Goal: Task Accomplishment & Management: Manage account settings

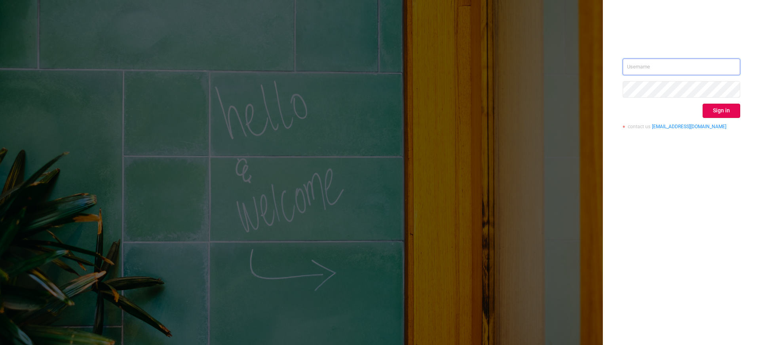
click at [651, 67] on input "text" at bounding box center [682, 67] width 118 height 17
type input "[EMAIL_ADDRESS][DOMAIN_NAME]"
click at [734, 108] on button "Sign in" at bounding box center [722, 111] width 38 height 14
click at [559, 82] on div "wiktor@protected.media Sign in contact us info@protected.media" at bounding box center [380, 172] width 760 height 345
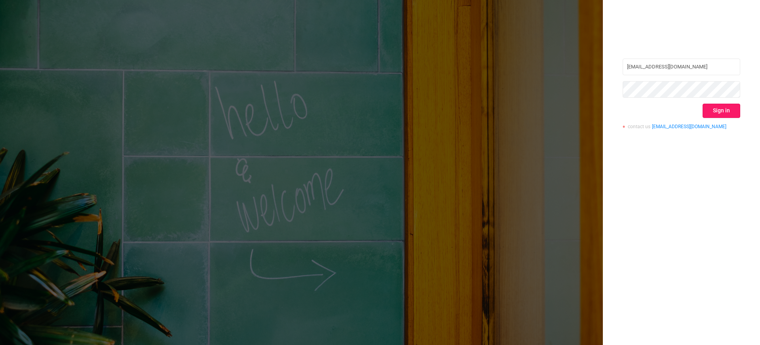
click at [728, 110] on button "Sign in" at bounding box center [722, 111] width 38 height 14
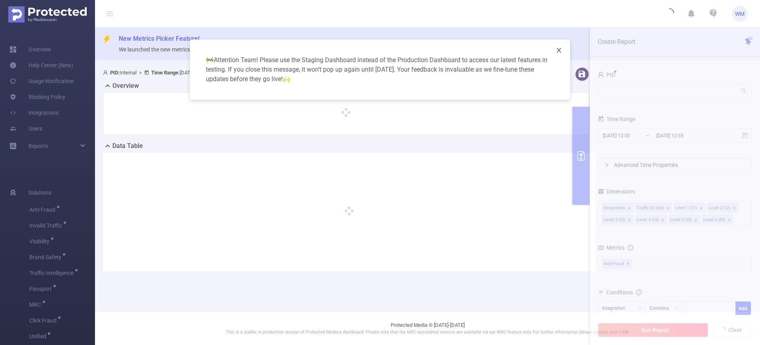
click at [559, 51] on icon "icon: close" at bounding box center [559, 50] width 4 height 5
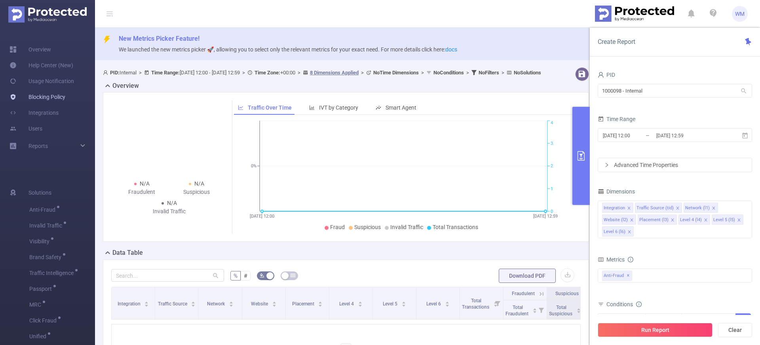
click at [60, 100] on link "Blocking Policy" at bounding box center [38, 97] width 56 height 16
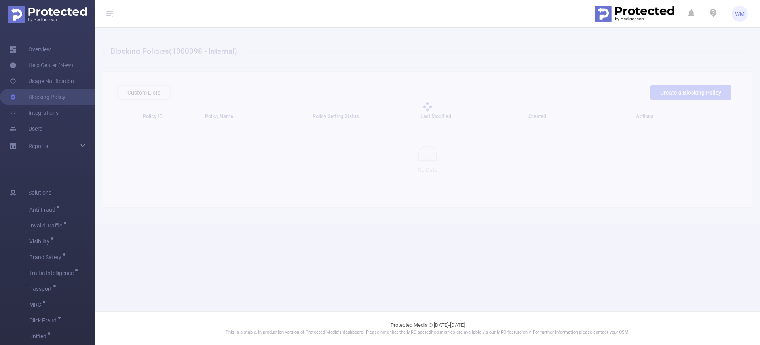
click at [492, 59] on div at bounding box center [427, 107] width 665 height 158
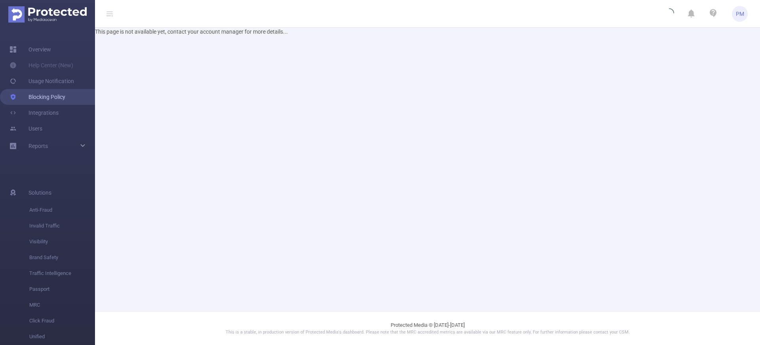
click at [32, 96] on link "Blocking Policy" at bounding box center [38, 97] width 56 height 16
click at [49, 50] on link "Overview" at bounding box center [31, 50] width 42 height 16
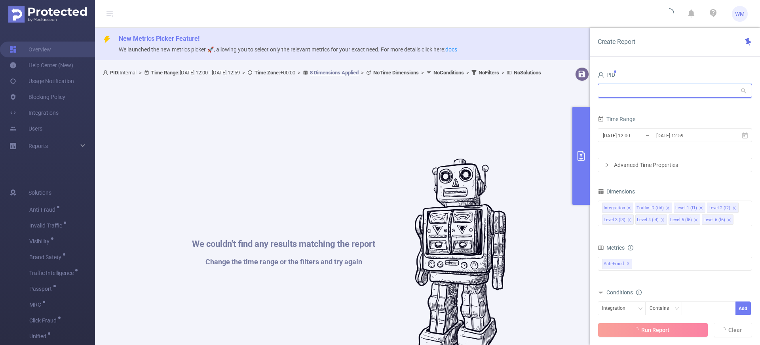
click at [618, 89] on input "text" at bounding box center [675, 91] width 154 height 14
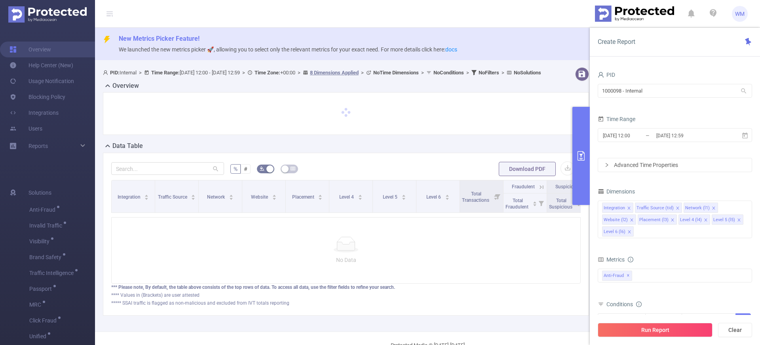
click at [487, 92] on div "Overview" at bounding box center [349, 86] width 492 height 11
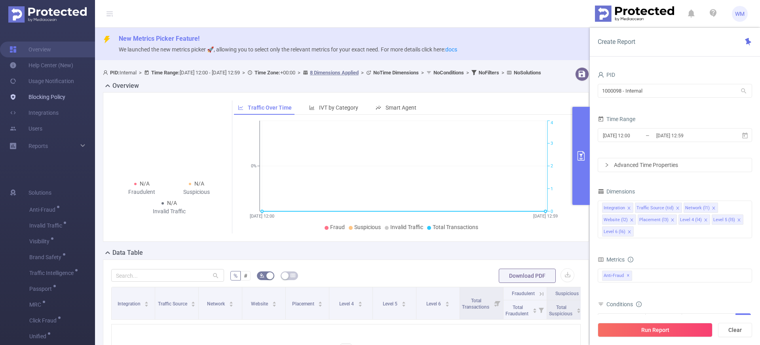
click at [47, 99] on link "Blocking Policy" at bounding box center [38, 97] width 56 height 16
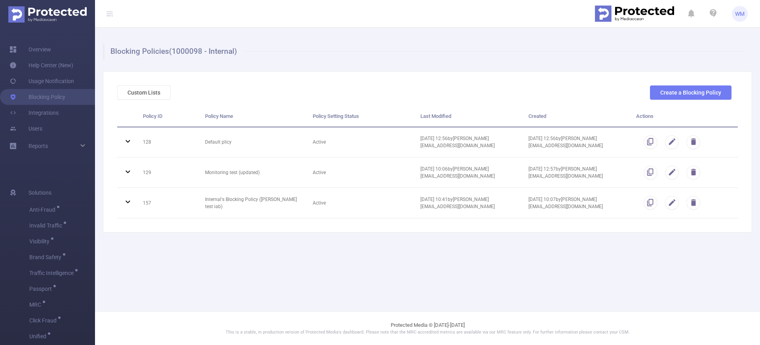
click at [323, 255] on main "Blocking Policies (1000098 - Internal) Custom Lists Create a Blocking Policy Po…" at bounding box center [427, 156] width 665 height 312
click at [146, 88] on button "Custom Lists" at bounding box center [143, 93] width 53 height 14
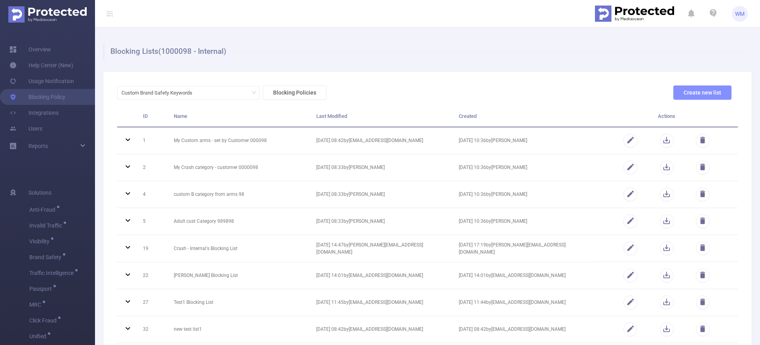
click at [675, 96] on button "Create new list" at bounding box center [702, 93] width 58 height 14
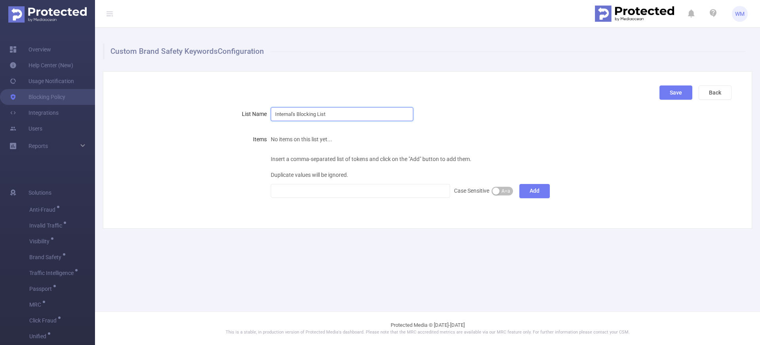
drag, startPoint x: 348, startPoint y: 118, endPoint x: 254, endPoint y: 113, distance: 94.0
click at [254, 113] on div "List Name Internal's Blocking List" at bounding box center [424, 114] width 614 height 16
type input "Wiktor test"
click at [352, 196] on div at bounding box center [360, 190] width 171 height 13
type input "a"
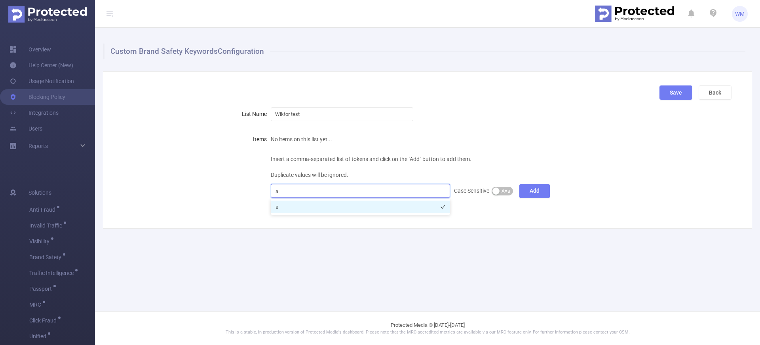
click at [323, 211] on li "a" at bounding box center [360, 207] width 179 height 13
click at [311, 241] on div "Custom Brand Safety Keywords Configuration Save Back List Name Wiktor test Item…" at bounding box center [427, 136] width 665 height 217
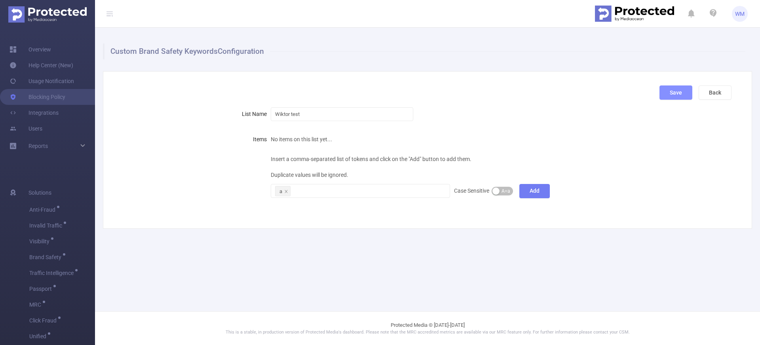
click at [672, 92] on button "Save" at bounding box center [675, 93] width 33 height 14
click at [669, 93] on button "Save" at bounding box center [675, 93] width 33 height 14
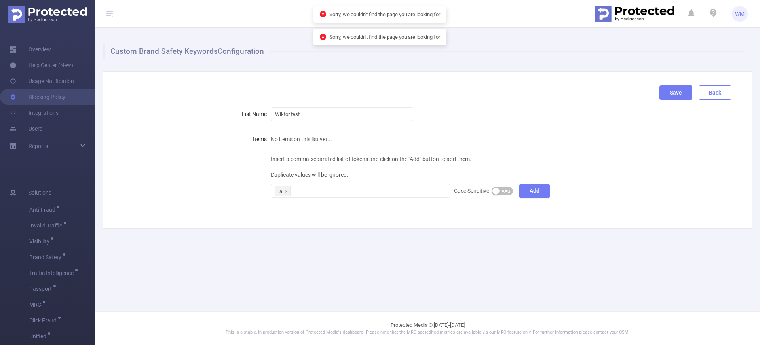
click at [708, 96] on button "Back" at bounding box center [715, 93] width 33 height 14
click at [711, 98] on button "Back" at bounding box center [715, 93] width 33 height 14
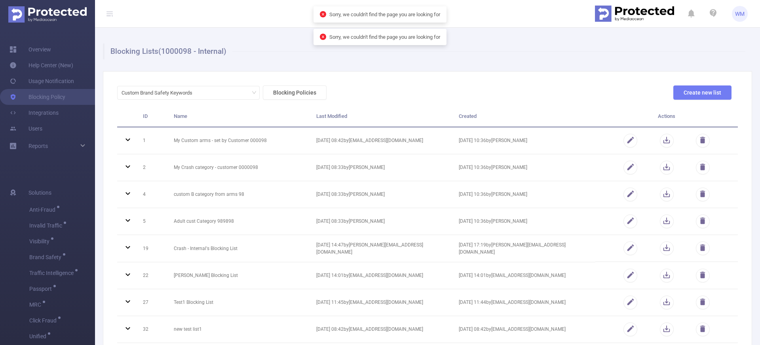
click at [442, 101] on div "Custom Brand Safety Keywords Blocking Policies Create new list" at bounding box center [424, 96] width 621 height 21
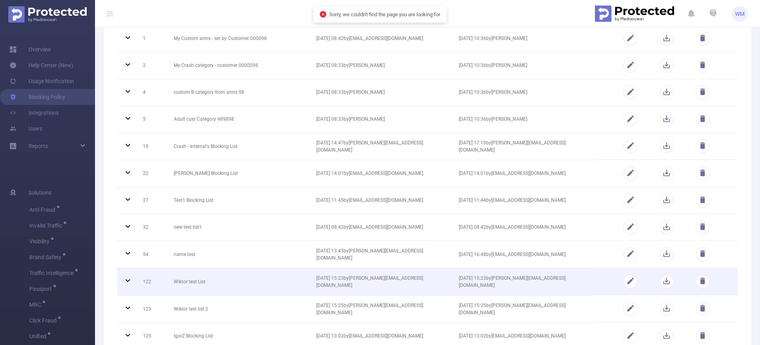
scroll to position [112, 0]
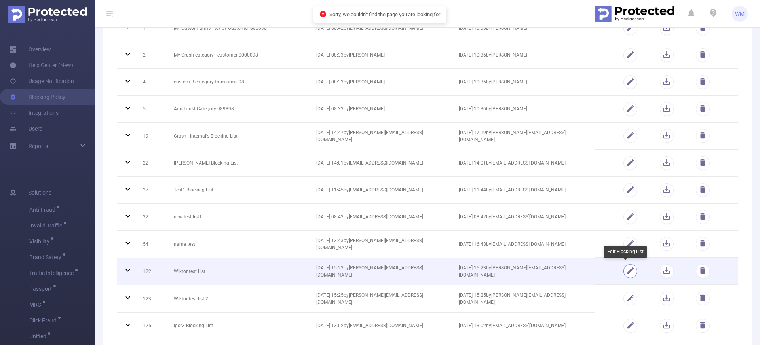
click at [627, 270] on button "button" at bounding box center [630, 271] width 14 height 14
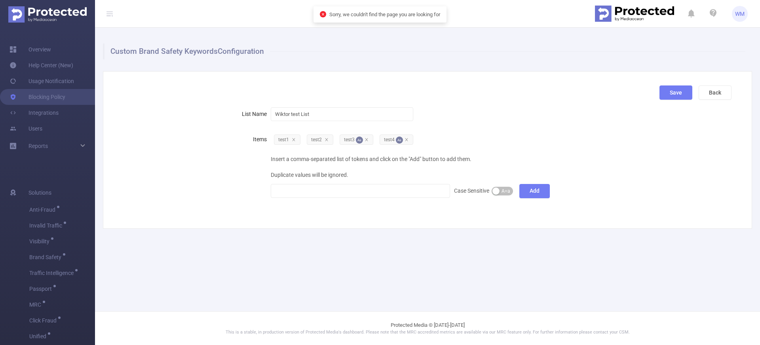
scroll to position [0, 0]
click at [387, 189] on div at bounding box center [360, 190] width 171 height 13
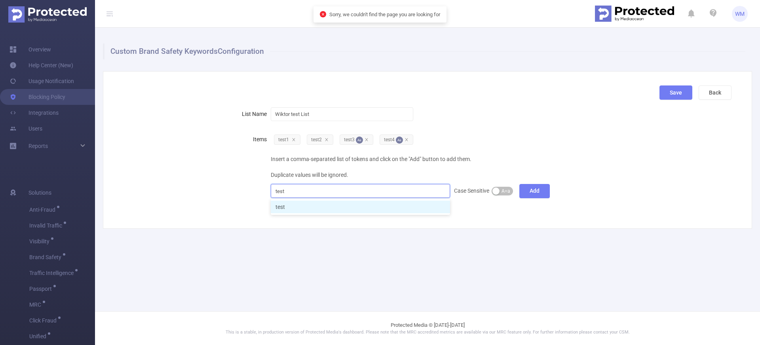
type input "test5"
click at [353, 203] on li "test5" at bounding box center [360, 207] width 179 height 13
click at [496, 237] on div "Custom Brand Safety Keywords Configuration Save Back List Name Wiktor test List…" at bounding box center [427, 136] width 665 height 217
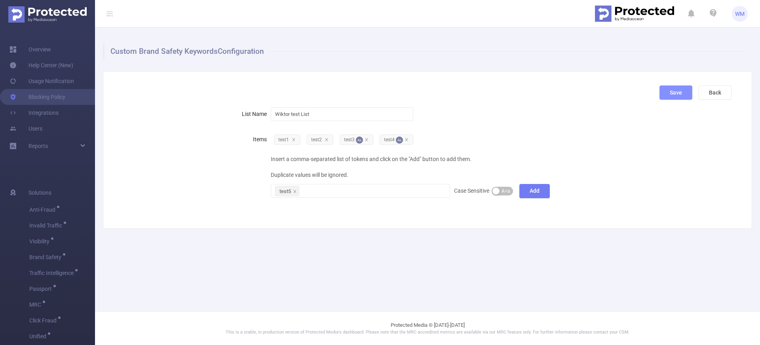
click at [668, 92] on button "Save" at bounding box center [675, 93] width 33 height 14
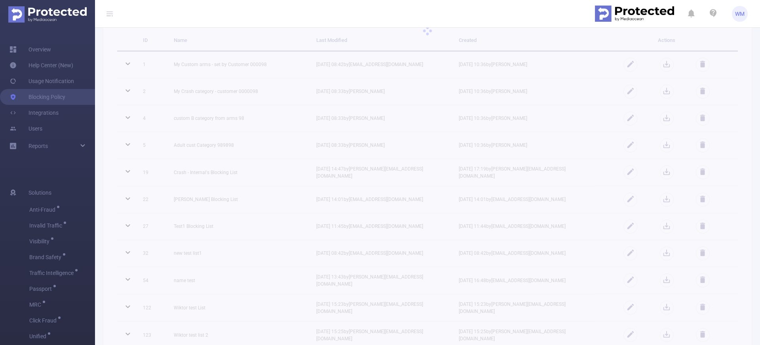
scroll to position [81, 0]
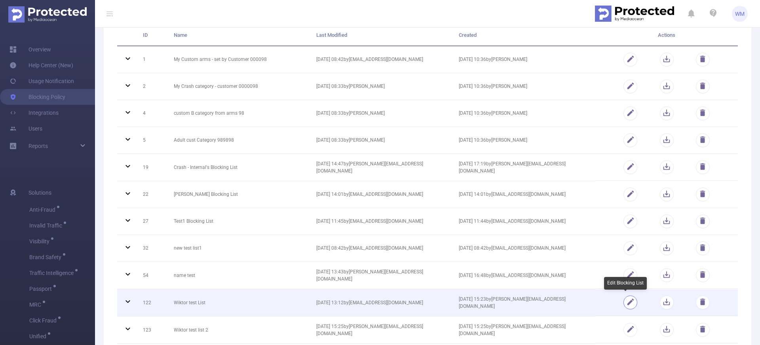
click at [623, 300] on button "button" at bounding box center [630, 303] width 14 height 14
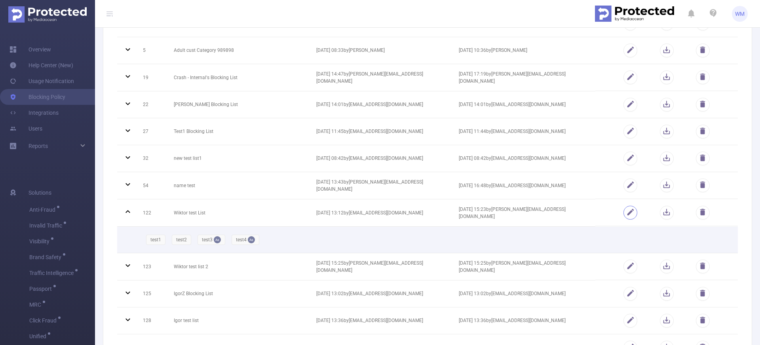
scroll to position [176, 0]
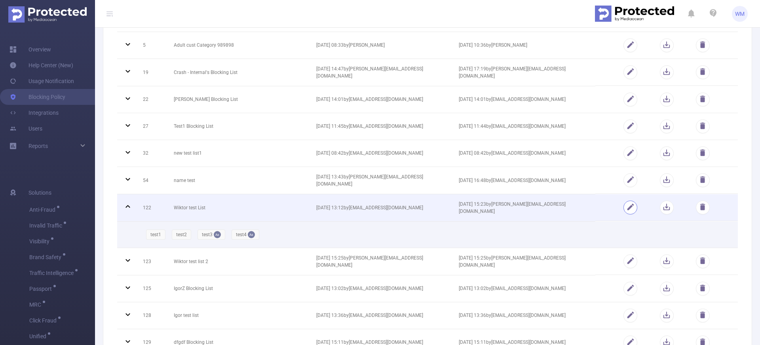
click at [627, 208] on button "button" at bounding box center [630, 208] width 14 height 14
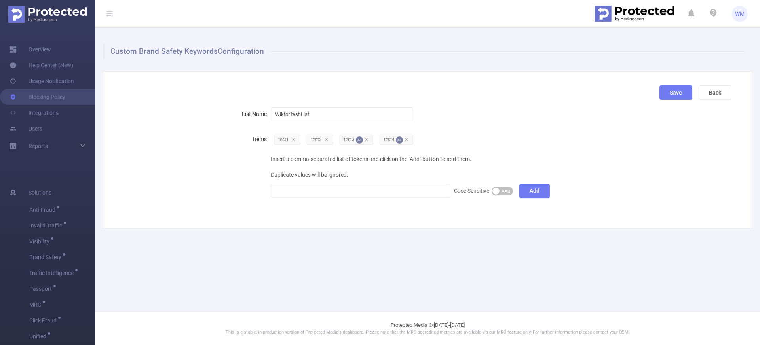
scroll to position [0, 0]
click at [314, 195] on div at bounding box center [360, 190] width 171 height 13
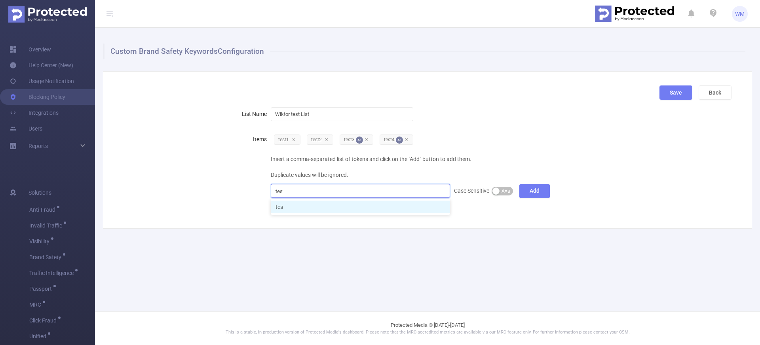
type input "test5"
click at [341, 205] on li "test5" at bounding box center [360, 207] width 179 height 13
click at [336, 226] on div "Save Back List Name Wiktor test List Items test1 test2 test3 Aa test4 Aa Insert…" at bounding box center [427, 150] width 649 height 158
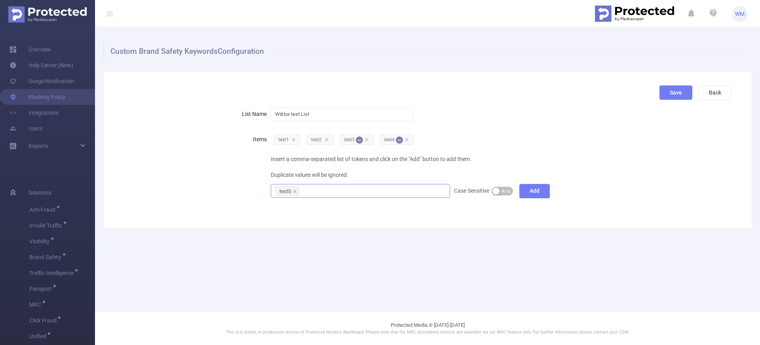
click at [339, 191] on div "test5" at bounding box center [360, 190] width 171 height 13
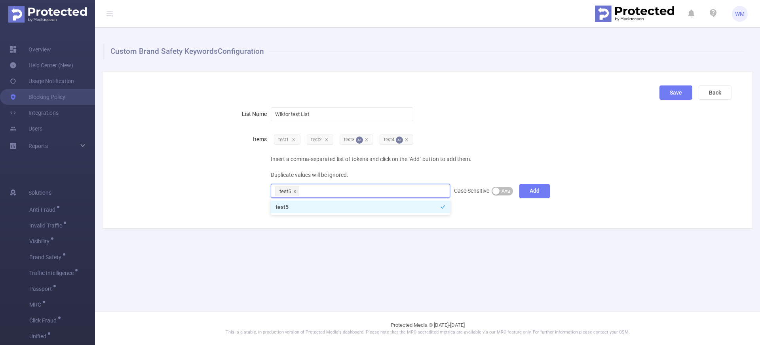
click at [295, 190] on icon "icon: close" at bounding box center [295, 192] width 4 height 4
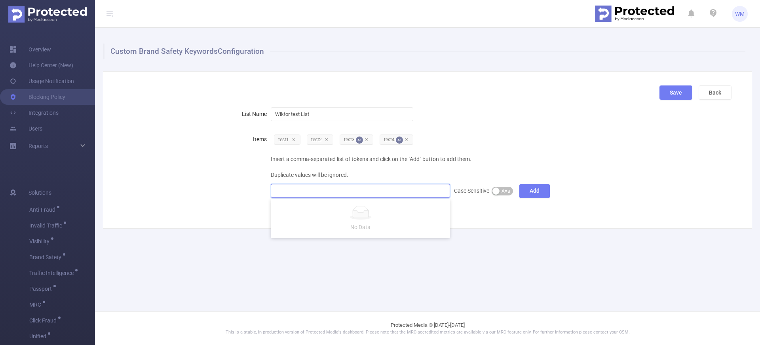
click at [295, 190] on div at bounding box center [360, 190] width 171 height 13
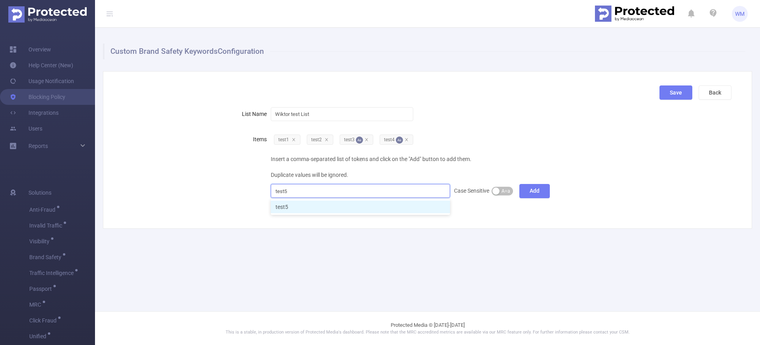
type input "test5w"
click at [303, 206] on li "test5w" at bounding box center [360, 207] width 179 height 13
click at [329, 233] on div "Custom Brand Safety Keywords Configuration Save Back List Name Wiktor test List…" at bounding box center [427, 136] width 665 height 217
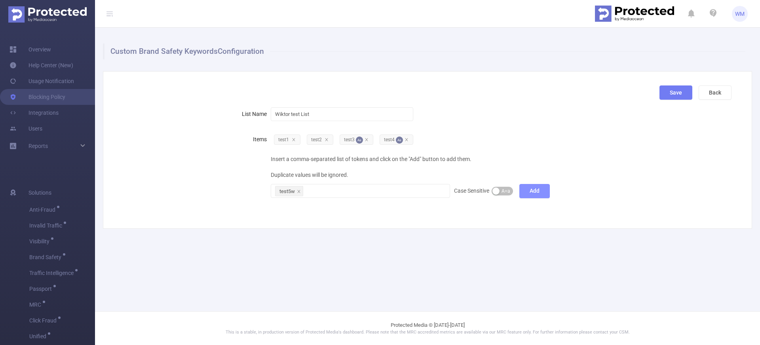
click at [535, 192] on button "Add" at bounding box center [534, 191] width 30 height 14
click at [668, 94] on button "Save" at bounding box center [675, 93] width 33 height 14
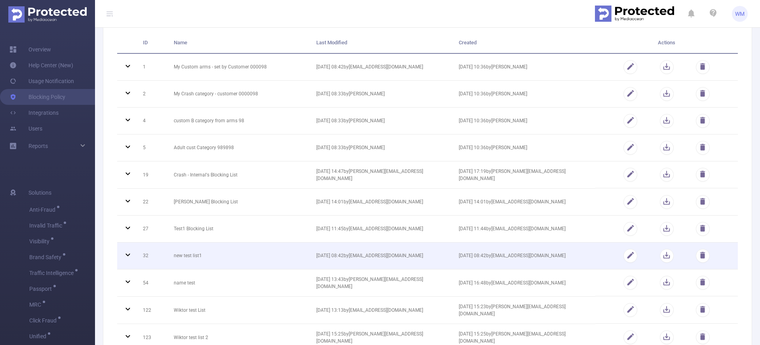
scroll to position [79, 0]
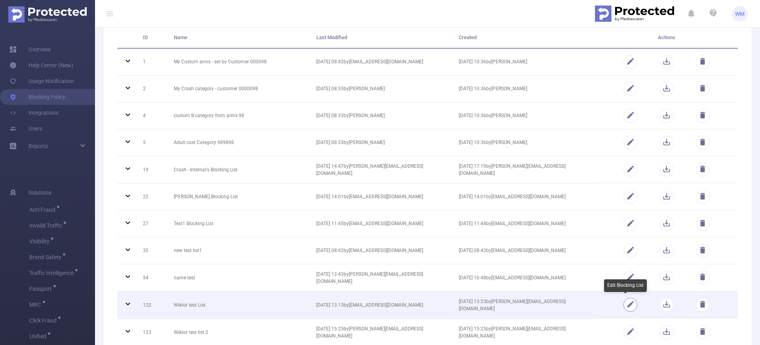
click at [624, 303] on button "button" at bounding box center [630, 305] width 14 height 14
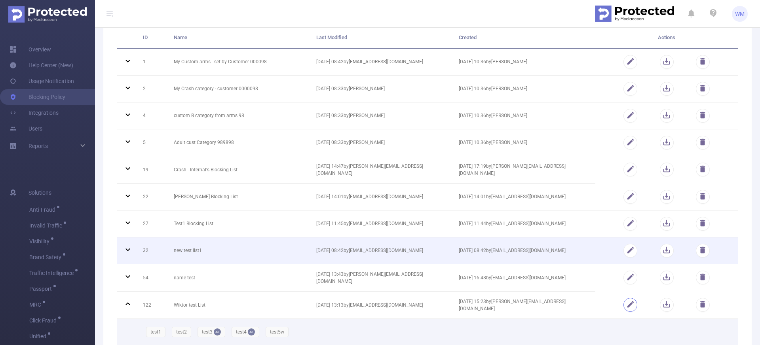
scroll to position [170, 0]
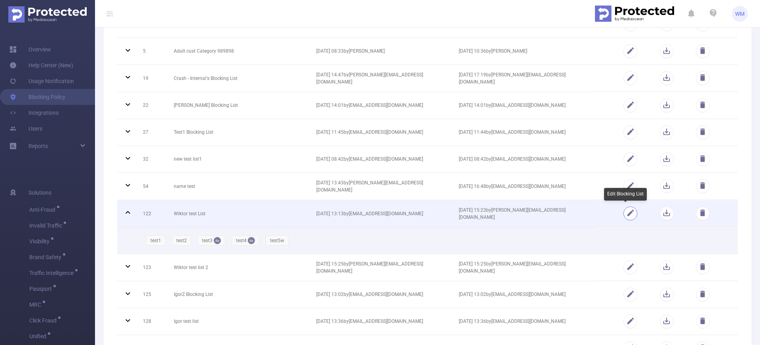
click at [625, 213] on button "button" at bounding box center [630, 214] width 14 height 14
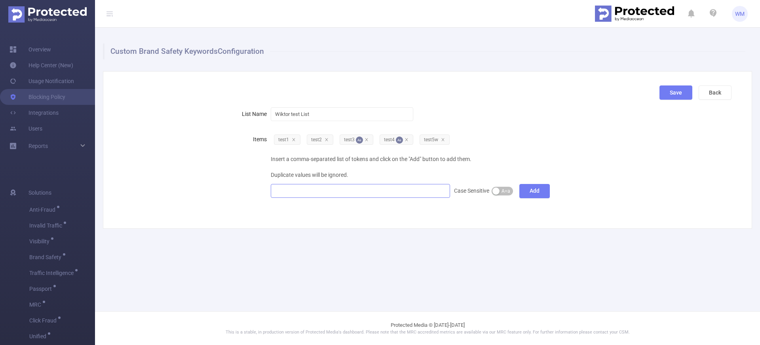
click at [361, 187] on div at bounding box center [360, 190] width 171 height 13
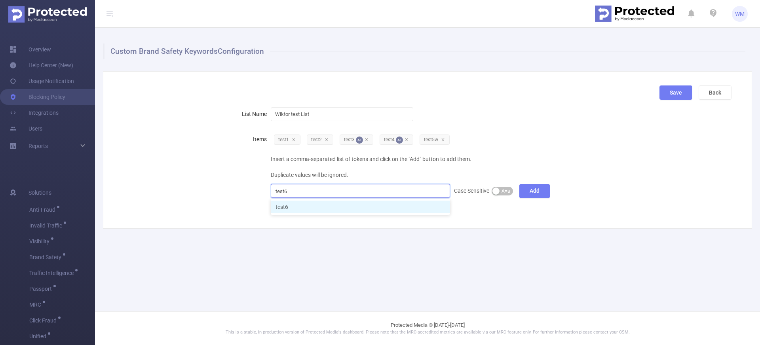
type input "test6w"
click at [331, 208] on li "test6w" at bounding box center [360, 207] width 179 height 13
click at [495, 240] on div "Custom Brand Safety Keywords Configuration Save Back List Name Wiktor test List…" at bounding box center [427, 136] width 665 height 217
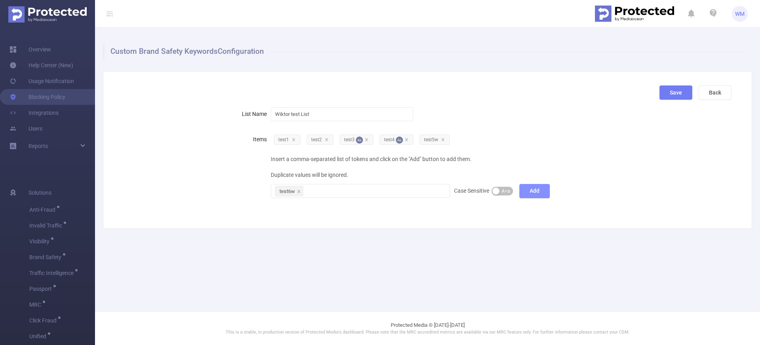
click at [532, 194] on button "Add" at bounding box center [534, 191] width 30 height 14
click at [670, 94] on button "Save" at bounding box center [675, 93] width 33 height 14
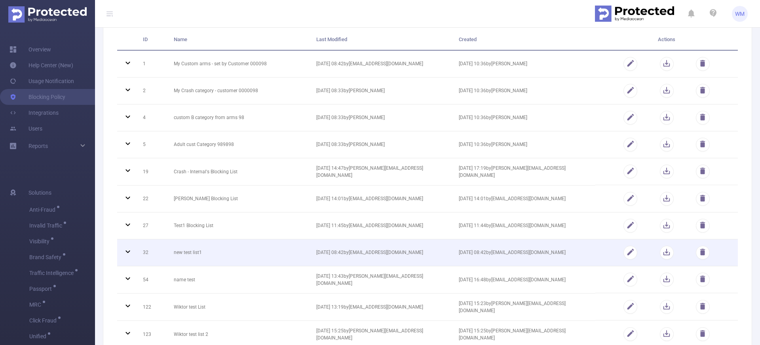
scroll to position [82, 0]
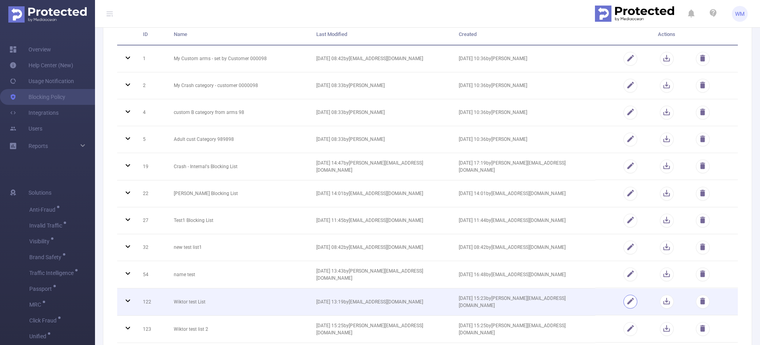
click at [631, 300] on button "button" at bounding box center [630, 302] width 14 height 14
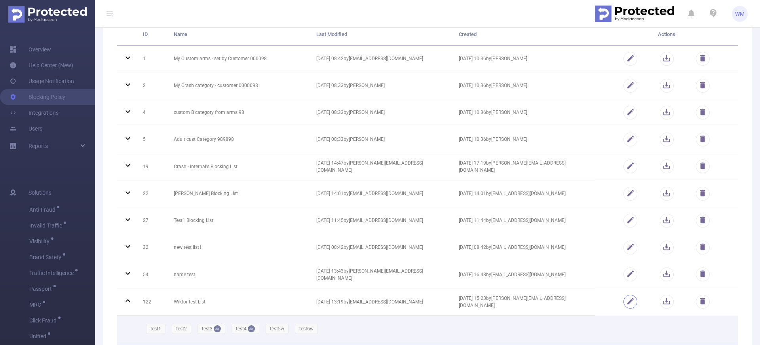
scroll to position [180, 0]
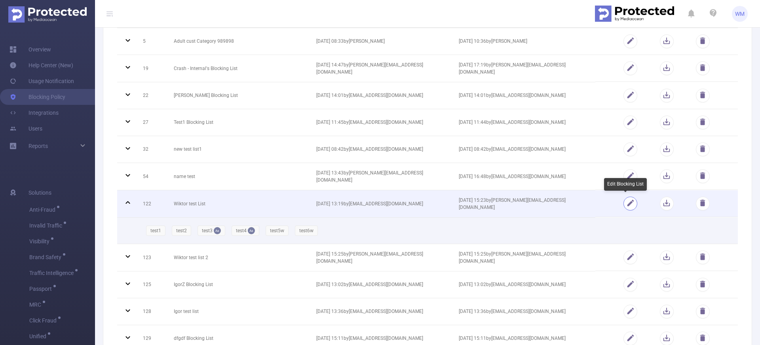
click at [627, 206] on button "button" at bounding box center [630, 204] width 14 height 14
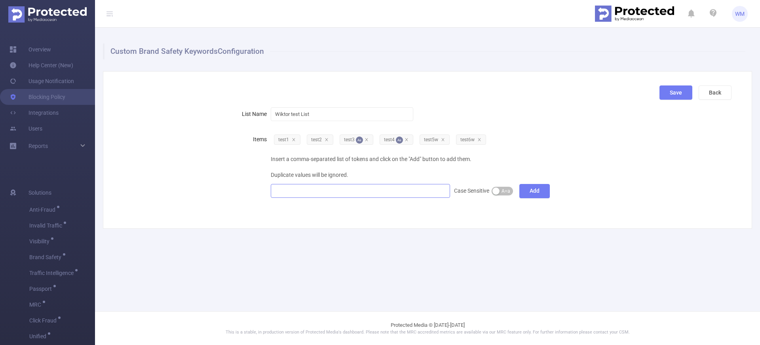
click at [363, 186] on div at bounding box center [360, 190] width 171 height 13
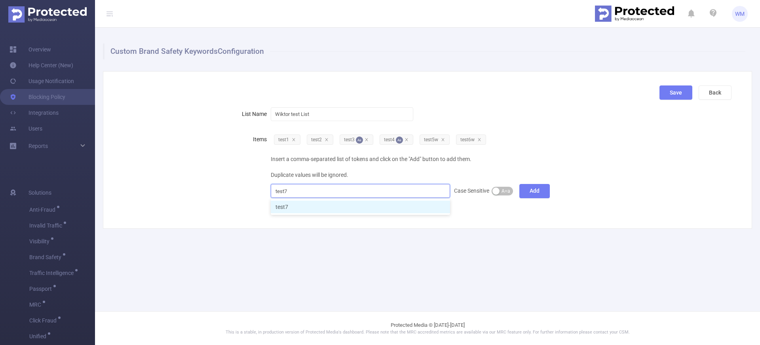
type input "test7w"
click at [371, 204] on li "test7w" at bounding box center [360, 207] width 179 height 13
click at [541, 221] on div "Save Back List Name Wiktor test List Items test1 test2 test3 Aa test4 Aa test5w…" at bounding box center [427, 150] width 649 height 158
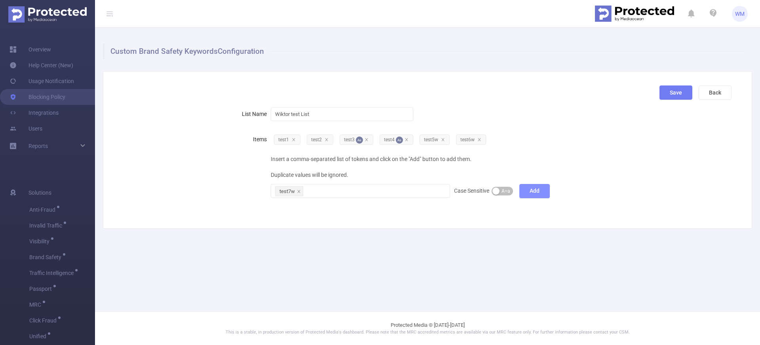
click at [536, 192] on button "Add" at bounding box center [534, 191] width 30 height 14
click at [672, 93] on button "Save" at bounding box center [675, 93] width 33 height 14
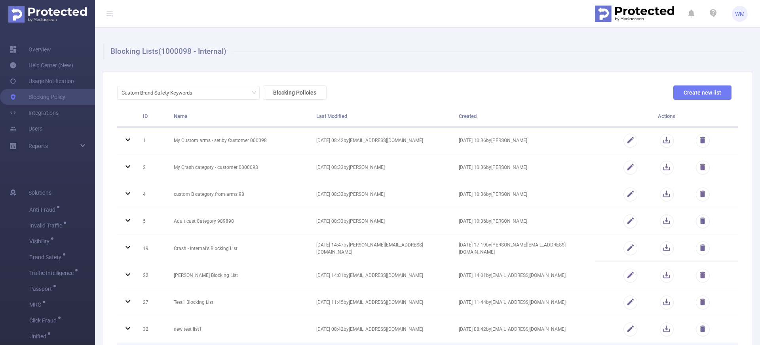
scroll to position [137, 0]
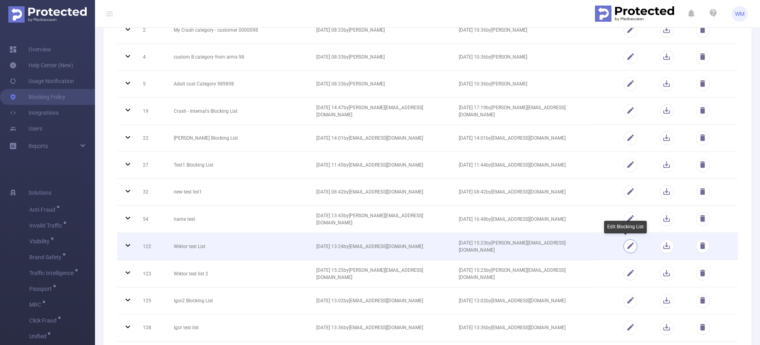
click at [630, 246] on button "button" at bounding box center [630, 246] width 14 height 14
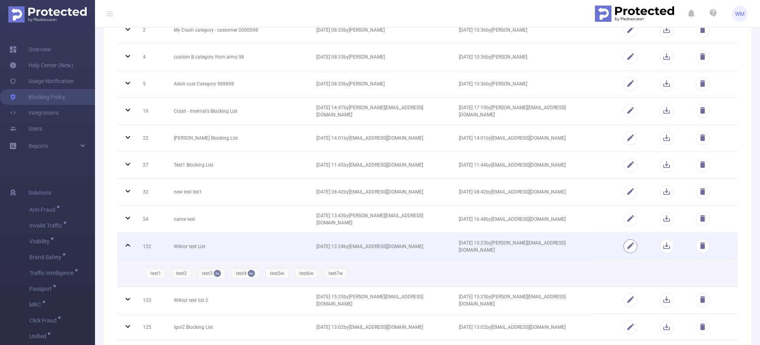
click at [623, 245] on button "button" at bounding box center [630, 246] width 14 height 14
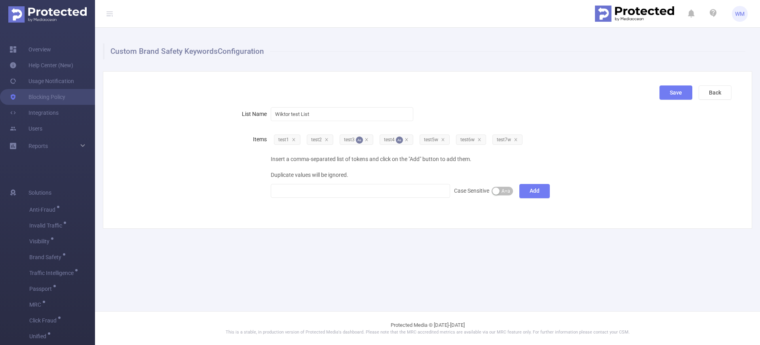
scroll to position [0, 0]
click at [405, 188] on div at bounding box center [360, 190] width 171 height 13
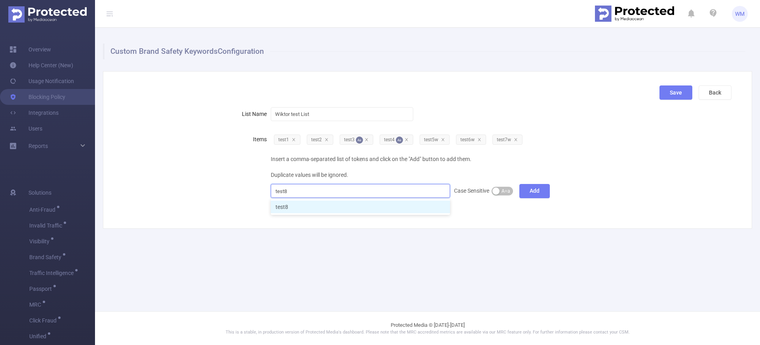
type input "test8w"
click at [381, 209] on li "test8w" at bounding box center [360, 207] width 179 height 13
click at [542, 190] on button "Add" at bounding box center [534, 191] width 30 height 14
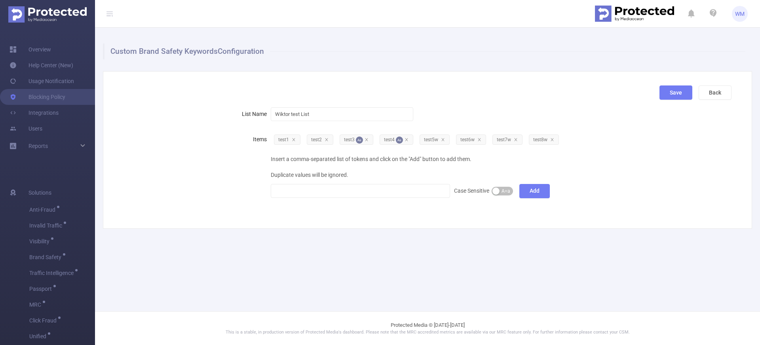
click at [492, 242] on div "Custom Brand Safety Keywords Configuration Save Back List Name Wiktor test List…" at bounding box center [427, 136] width 665 height 217
click at [669, 96] on button "Save" at bounding box center [675, 93] width 33 height 14
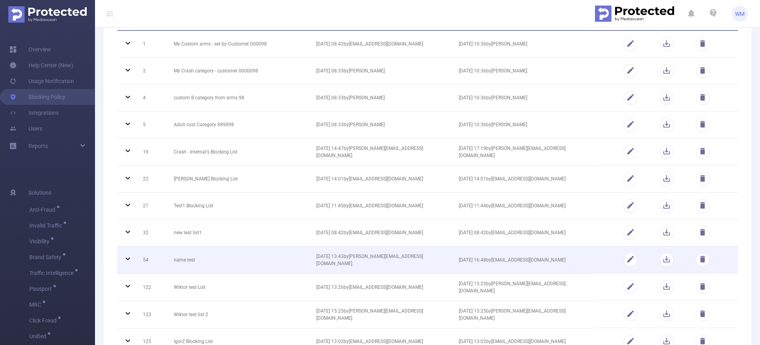
scroll to position [102, 0]
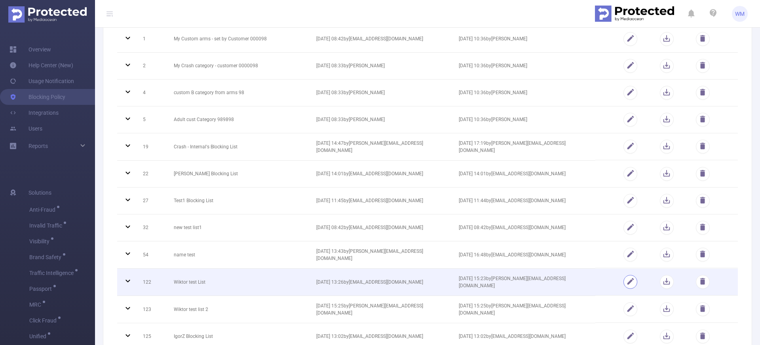
click at [623, 281] on button "button" at bounding box center [630, 282] width 14 height 14
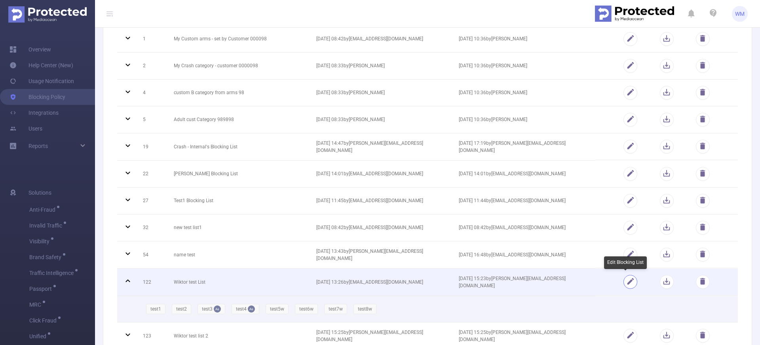
click at [625, 281] on button "button" at bounding box center [630, 282] width 14 height 14
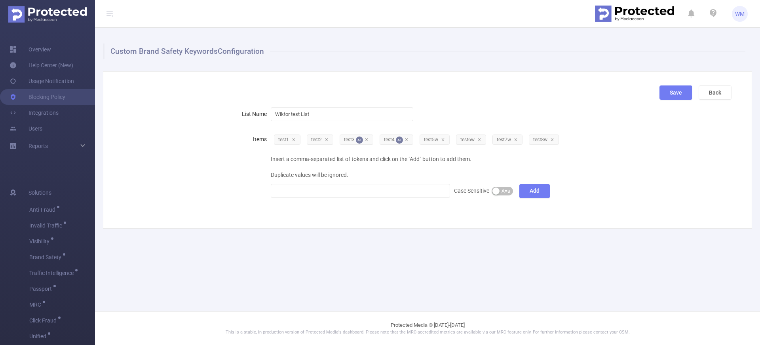
scroll to position [0, 0]
click at [413, 194] on div at bounding box center [360, 190] width 171 height 13
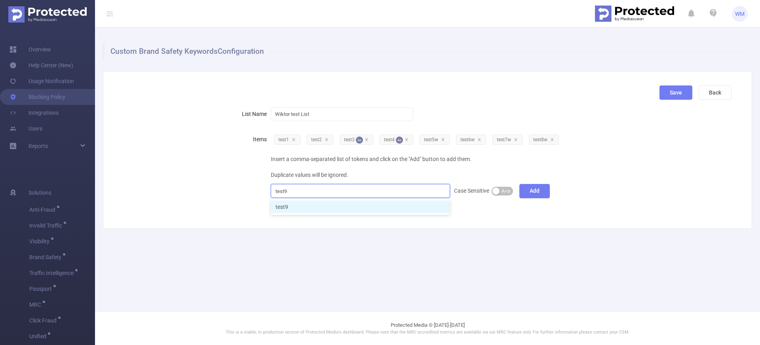
type input "test9w"
click at [390, 209] on li "test9w" at bounding box center [360, 207] width 179 height 13
click at [405, 242] on div "Custom Brand Safety Keywords Configuration Save Back List Name Wiktor test List…" at bounding box center [427, 136] width 665 height 217
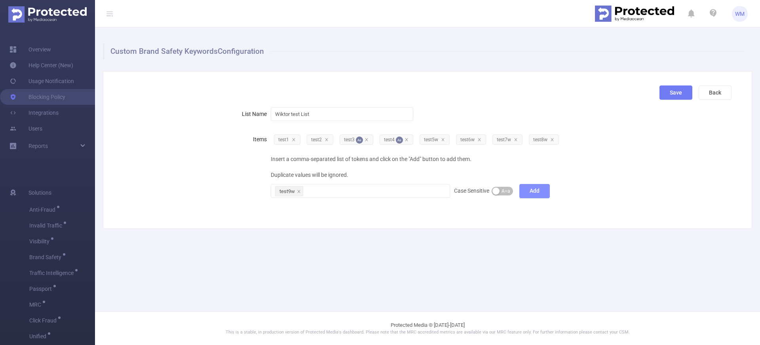
click at [539, 193] on button "Add" at bounding box center [534, 191] width 30 height 14
click at [505, 251] on main "Custom Brand Safety Keywords Configuration Save Back List Name Wiktor test List…" at bounding box center [427, 156] width 665 height 312
click at [671, 95] on button "Save" at bounding box center [675, 93] width 33 height 14
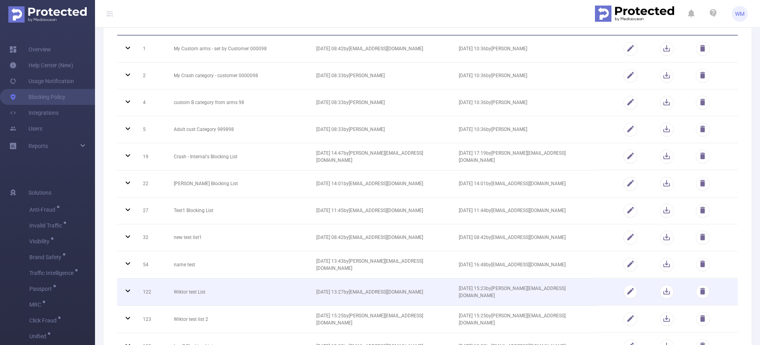
scroll to position [133, 0]
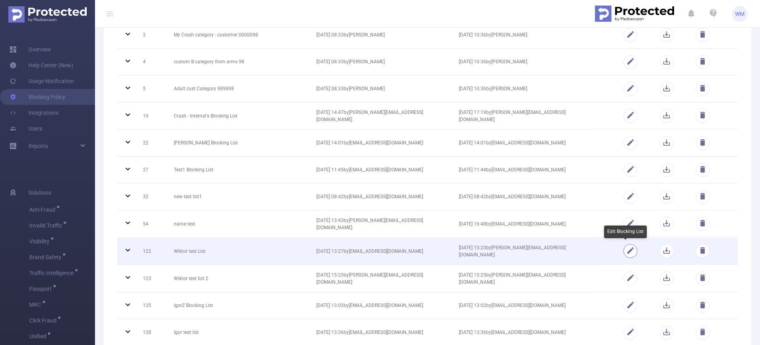
click at [629, 252] on button "button" at bounding box center [630, 251] width 14 height 14
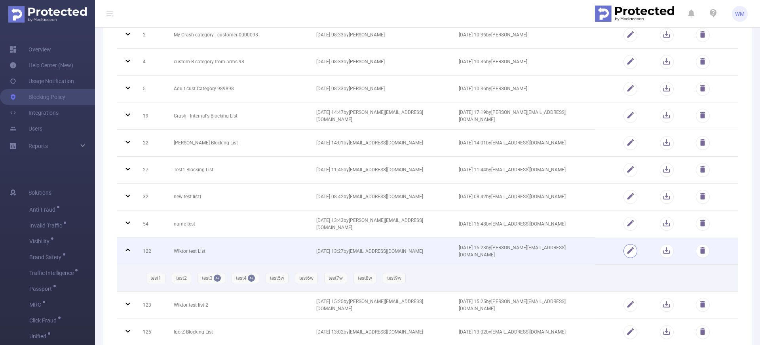
click at [629, 249] on button "button" at bounding box center [630, 251] width 14 height 14
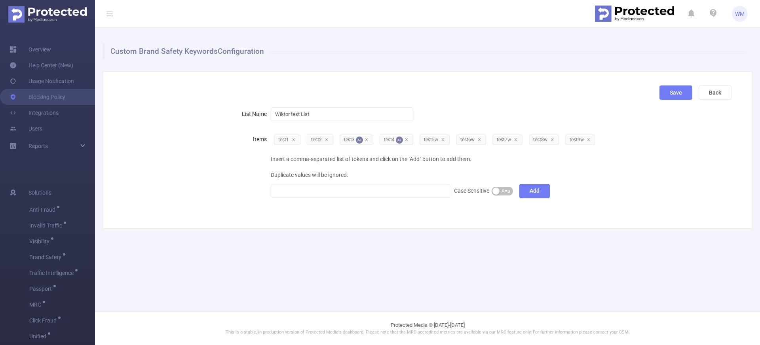
scroll to position [0, 0]
click at [589, 139] on icon "icon: close" at bounding box center [588, 139] width 3 height 3
click at [671, 90] on button "Save" at bounding box center [675, 93] width 33 height 14
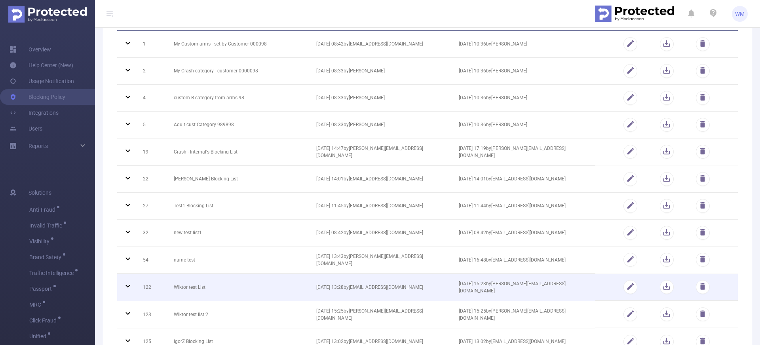
scroll to position [229, 0]
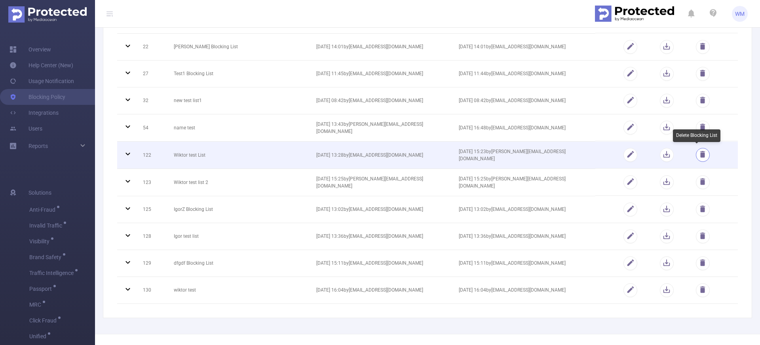
click at [701, 152] on button "button" at bounding box center [703, 155] width 14 height 14
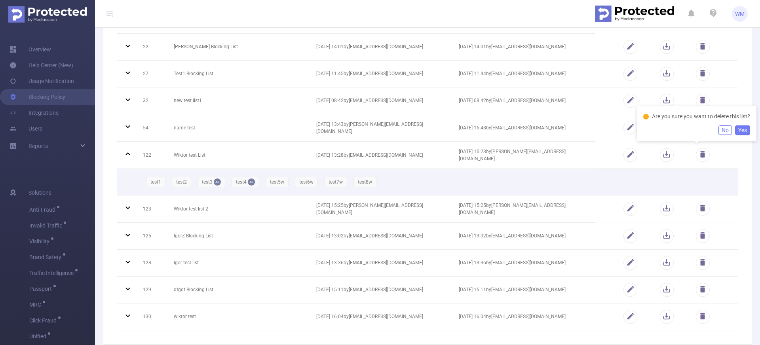
click at [745, 131] on button "Yes" at bounding box center [742, 130] width 15 height 10
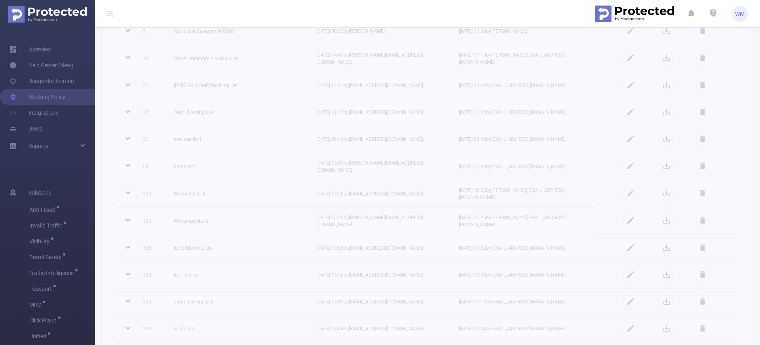
scroll to position [0, 0]
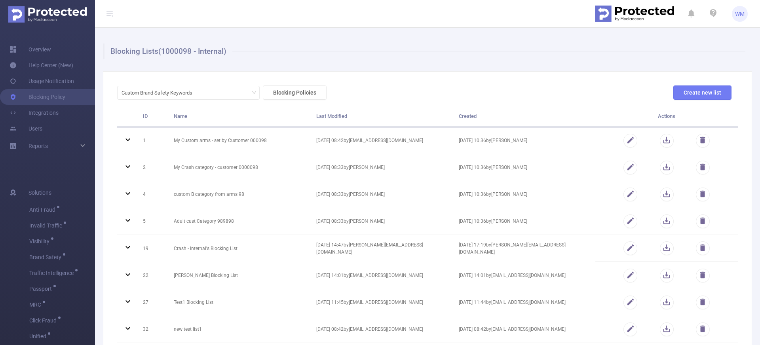
click at [680, 93] on button "Create new list" at bounding box center [702, 93] width 58 height 14
click at [687, 95] on button "Create new list" at bounding box center [702, 93] width 58 height 14
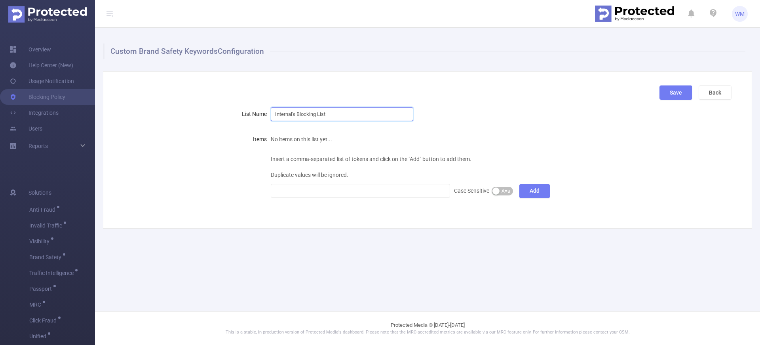
drag, startPoint x: 351, startPoint y: 117, endPoint x: 271, endPoint y: 102, distance: 81.0
click at [271, 102] on div "Save Back List Name Internal's Blocking List Items No items on this list yet...…" at bounding box center [427, 150] width 649 height 158
type input "Wiktor test 333"
click at [340, 188] on div at bounding box center [360, 190] width 171 height 13
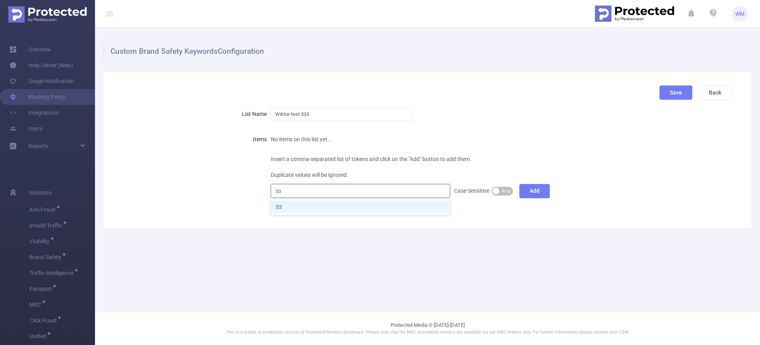
type input "333"
click at [308, 207] on li "333" at bounding box center [360, 207] width 179 height 13
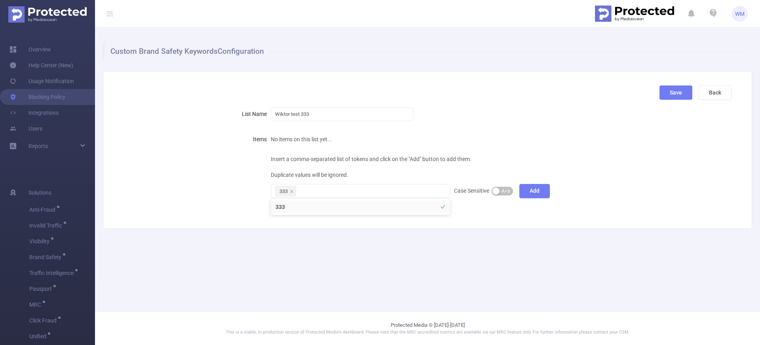
click at [303, 233] on div "Custom Brand Safety Keywords Configuration Save Back List Name Wiktor test 333 …" at bounding box center [427, 136] width 665 height 217
click at [532, 192] on button "Add" at bounding box center [534, 191] width 30 height 14
click at [665, 92] on button "Save" at bounding box center [675, 93] width 33 height 14
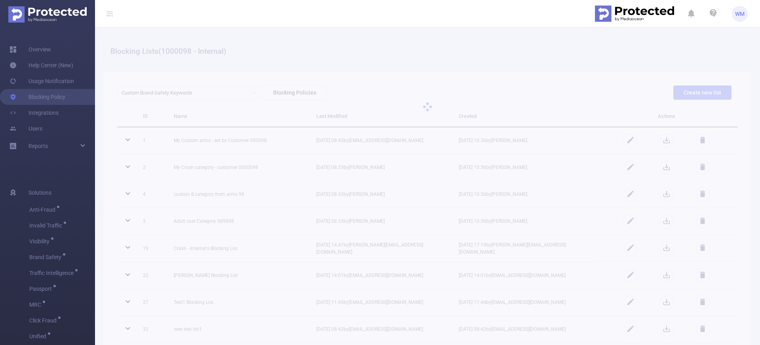
click at [467, 85] on div at bounding box center [427, 107] width 665 height 158
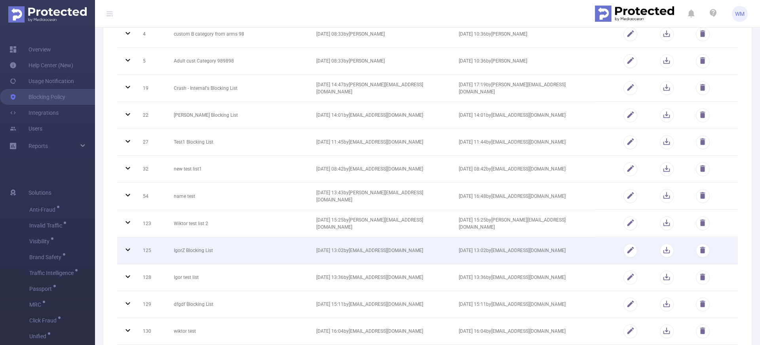
scroll to position [249, 0]
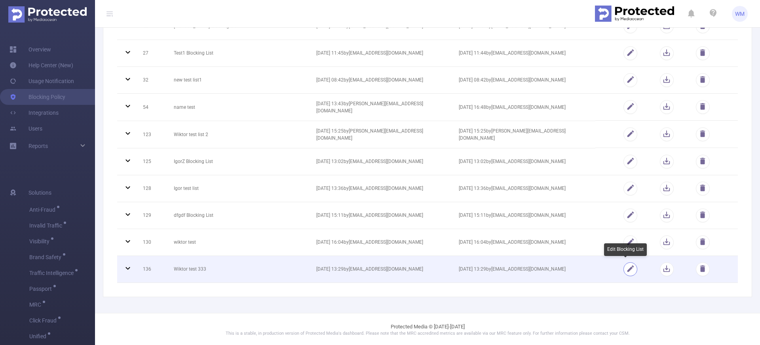
click at [623, 269] on button "button" at bounding box center [630, 269] width 14 height 14
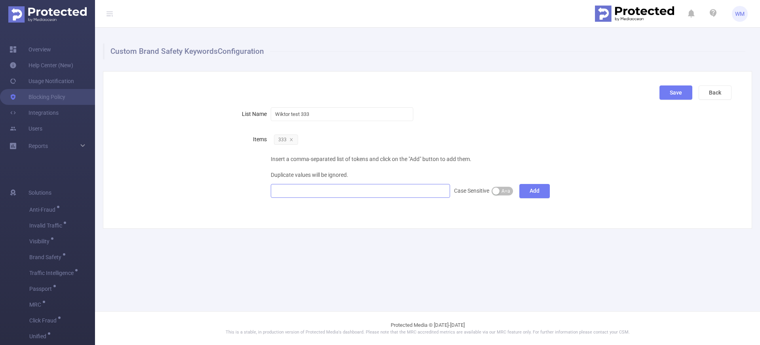
click at [307, 197] on div at bounding box center [360, 190] width 171 height 13
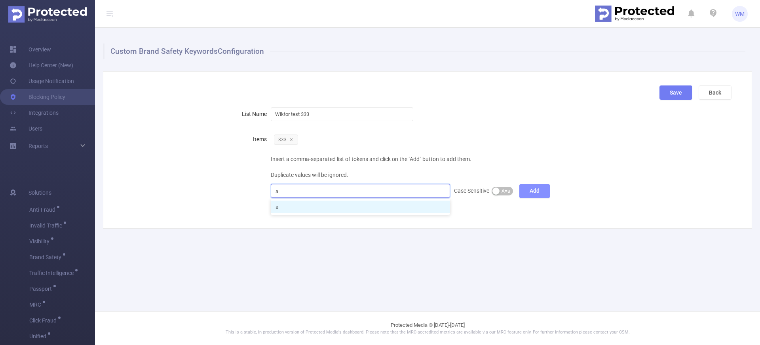
type input "a"
click at [532, 192] on button "Add" at bounding box center [534, 191] width 30 height 14
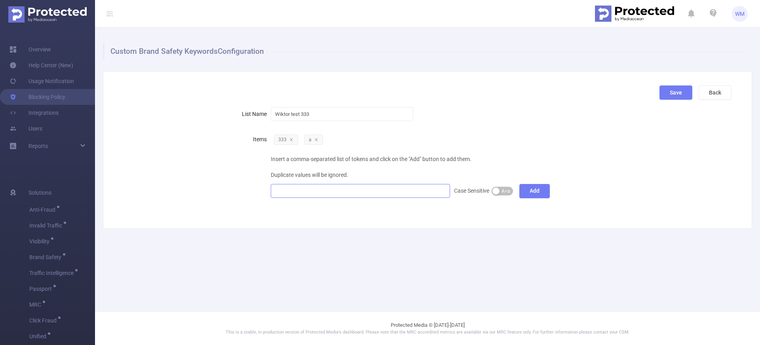
click at [357, 190] on div at bounding box center [360, 190] width 171 height 13
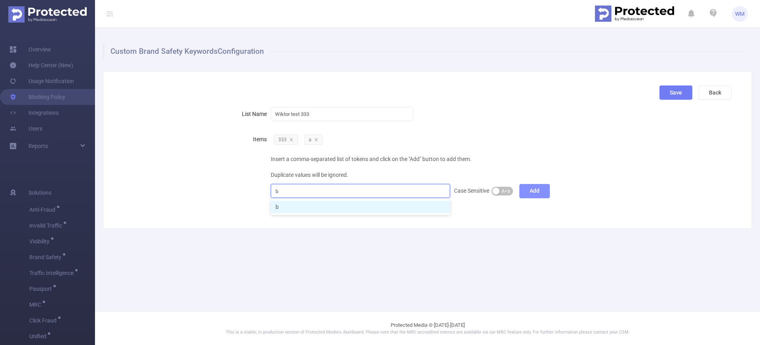
type input "b"
click at [523, 191] on button "Add" at bounding box center [534, 191] width 30 height 14
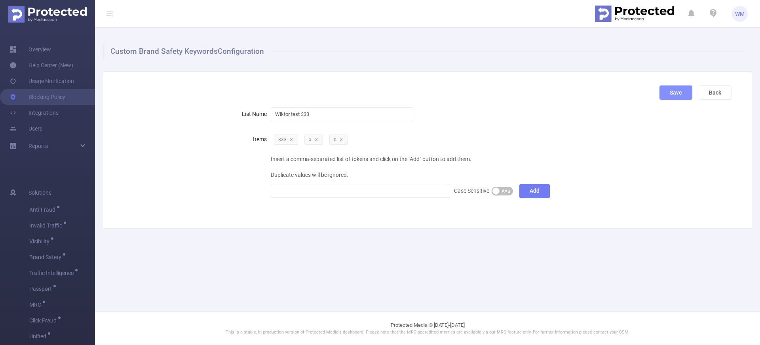
click at [669, 93] on button "Save" at bounding box center [675, 93] width 33 height 14
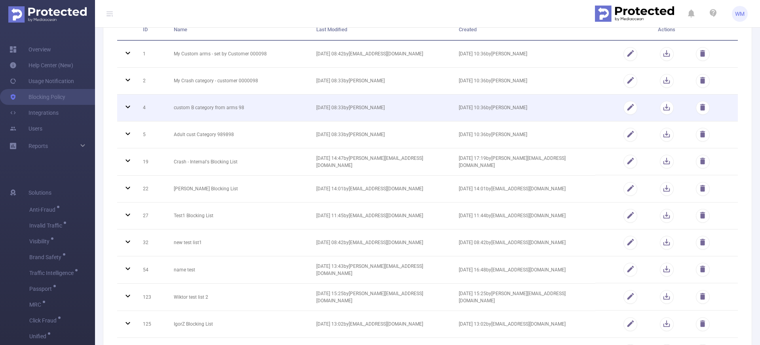
scroll to position [97, 0]
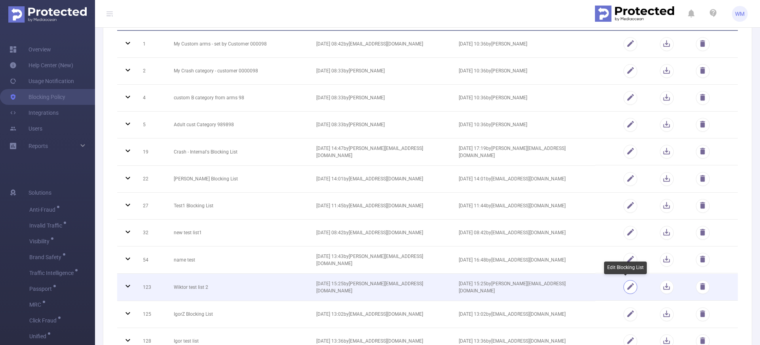
click at [629, 285] on button "button" at bounding box center [630, 287] width 14 height 14
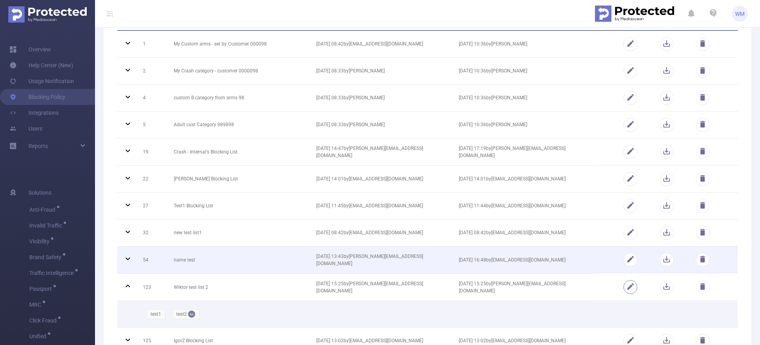
scroll to position [107, 0]
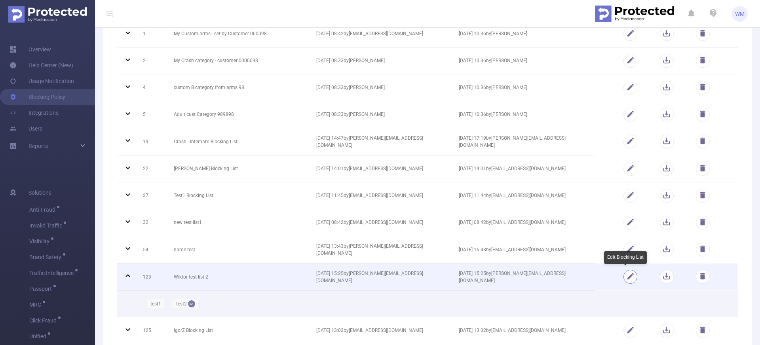
click at [624, 274] on button "button" at bounding box center [630, 277] width 14 height 14
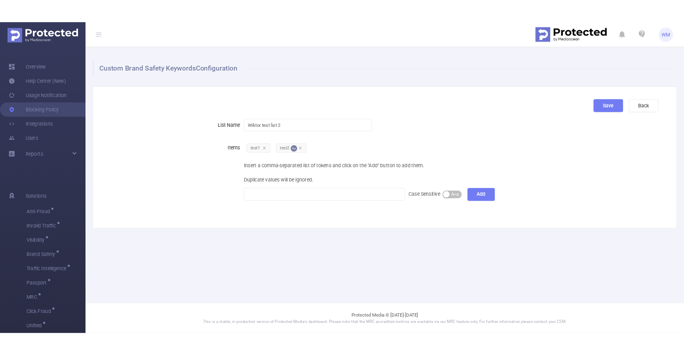
scroll to position [0, 0]
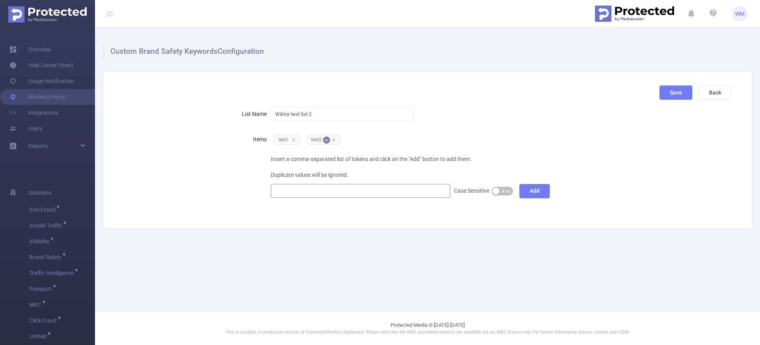
click at [379, 195] on div at bounding box center [360, 190] width 171 height 13
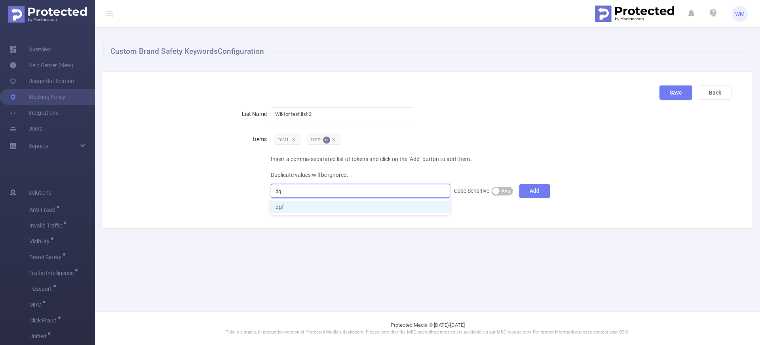
type input "d"
type input "&#$%TEG$#%^@#$^^%&%#^&@$#%^//.."
type input ","
click at [486, 233] on div "Custom Brand Safety Keywords Configuration Save Back List Name Wiktor test list…" at bounding box center [427, 136] width 665 height 217
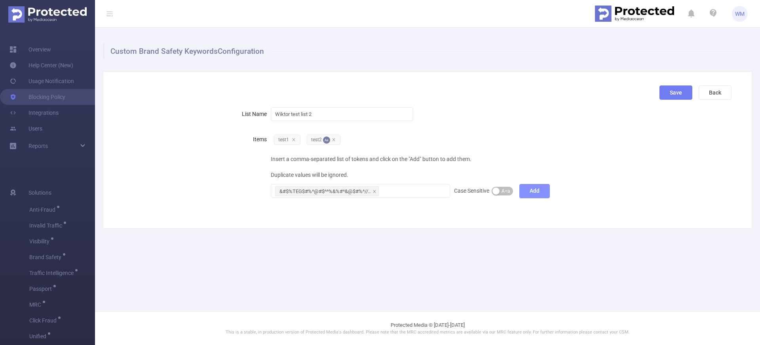
click at [538, 189] on button "Add" at bounding box center [534, 191] width 30 height 14
click at [663, 93] on button "Save" at bounding box center [675, 93] width 33 height 14
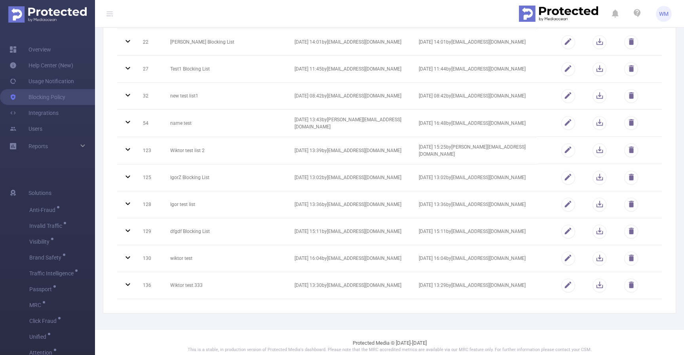
scroll to position [240, 0]
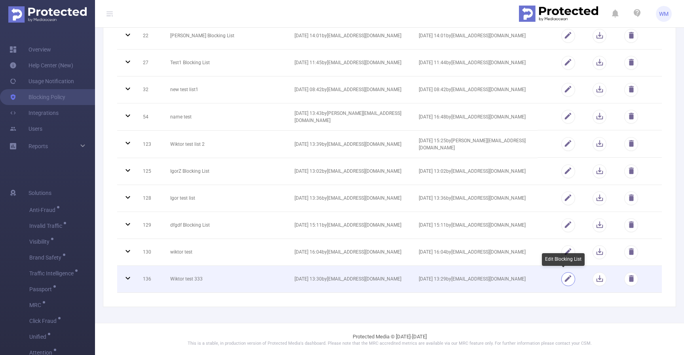
click at [561, 279] on button "button" at bounding box center [568, 279] width 14 height 14
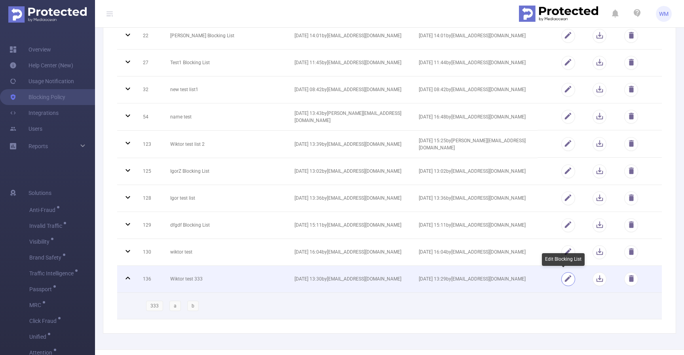
click at [561, 279] on button "button" at bounding box center [568, 279] width 14 height 14
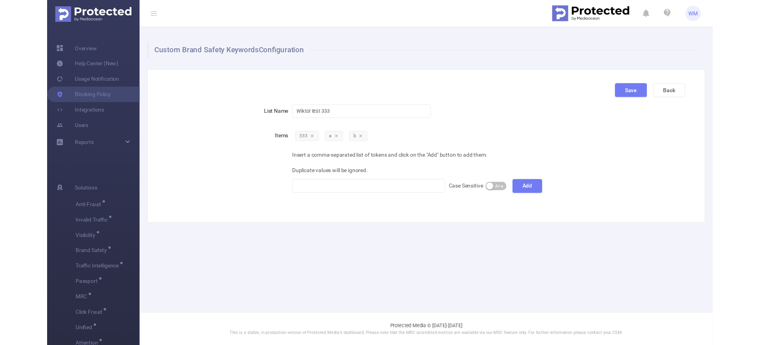
scroll to position [0, 0]
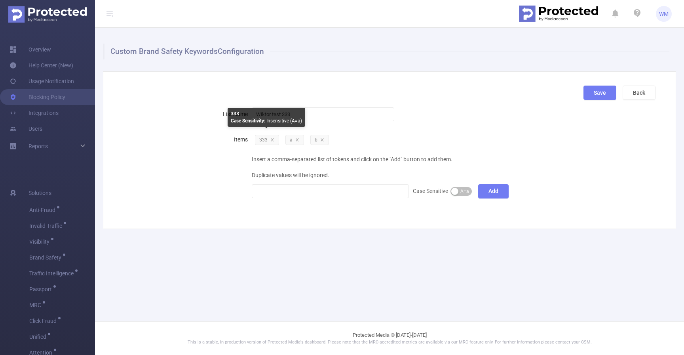
click at [274, 139] on span "333" at bounding box center [267, 140] width 24 height 10
click at [271, 138] on icon "icon: close" at bounding box center [272, 139] width 3 height 3
click at [288, 191] on div at bounding box center [330, 190] width 148 height 13
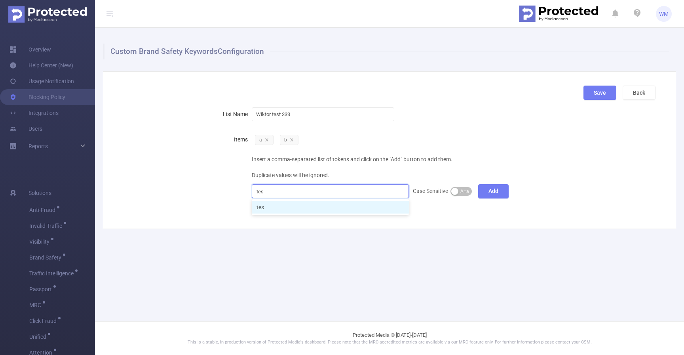
type input "test"
click at [296, 205] on li "test" at bounding box center [330, 207] width 157 height 13
click at [272, 190] on icon "icon: close" at bounding box center [273, 192] width 4 height 4
click at [280, 191] on div at bounding box center [330, 190] width 148 height 13
type input "user"
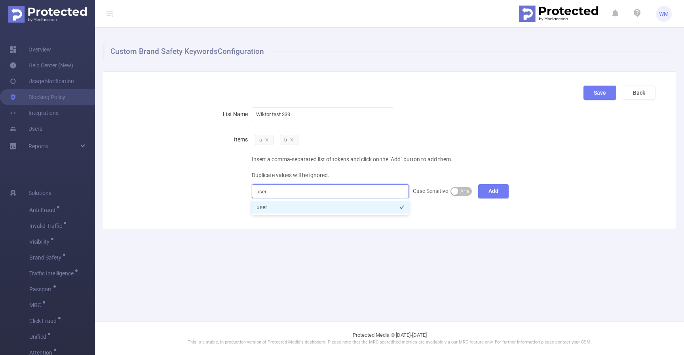
click at [279, 206] on li "user" at bounding box center [330, 207] width 157 height 13
click at [298, 235] on div "Custom Brand Safety Keywords Configuration Save Back List Name Wiktor test 333 …" at bounding box center [389, 136] width 589 height 217
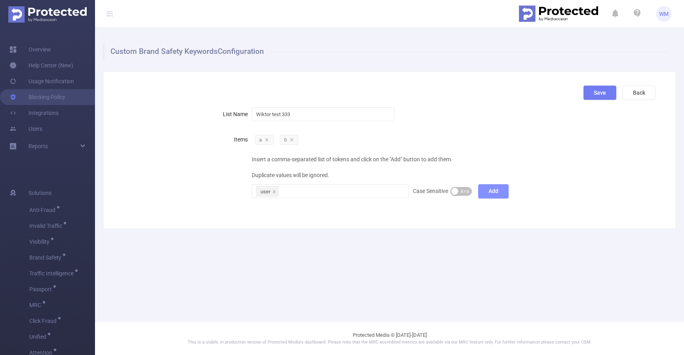
click at [488, 195] on button "Add" at bounding box center [493, 191] width 30 height 14
click at [599, 94] on button "Save" at bounding box center [599, 93] width 33 height 14
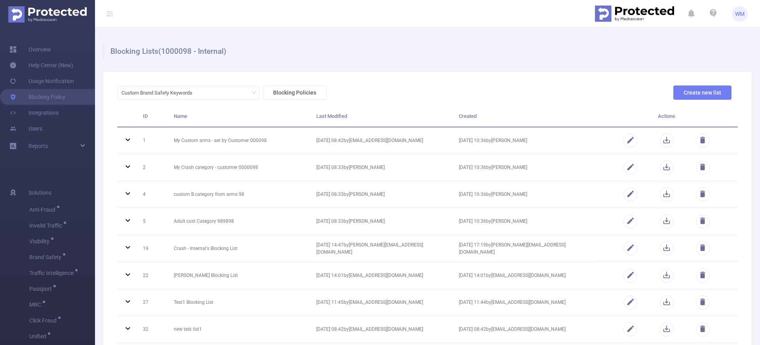
scroll to position [249, 0]
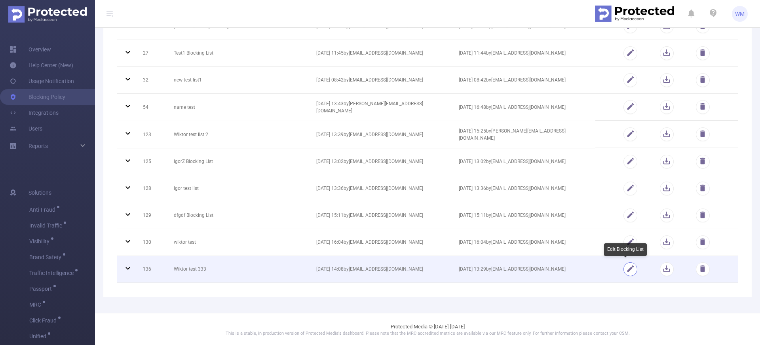
click at [625, 273] on button "button" at bounding box center [630, 269] width 14 height 14
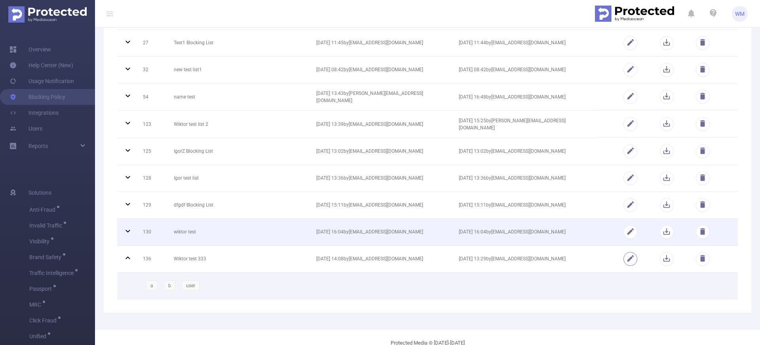
scroll to position [265, 0]
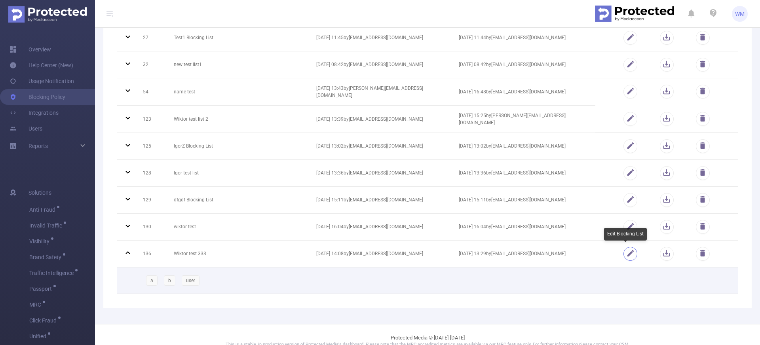
click at [628, 252] on button "button" at bounding box center [630, 254] width 14 height 14
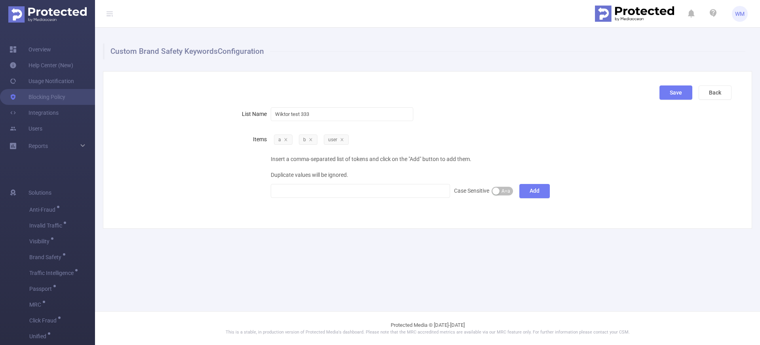
scroll to position [0, 0]
click at [344, 139] on icon "icon: close" at bounding box center [342, 140] width 4 height 4
click at [336, 189] on div at bounding box center [360, 190] width 171 height 13
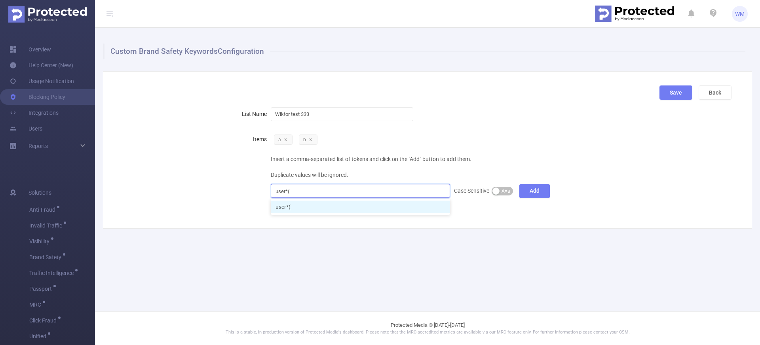
type input "user*"
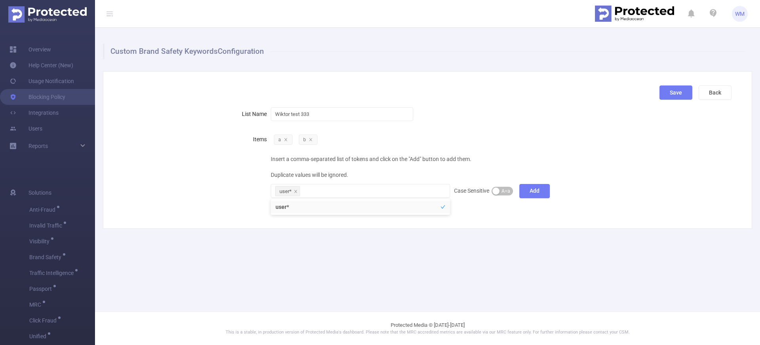
click at [555, 219] on div "Save Back List Name Wiktor test 333 Items a b Insert a comma-separated list of …" at bounding box center [427, 150] width 649 height 158
click at [539, 193] on button "Add" at bounding box center [534, 191] width 30 height 14
click at [672, 91] on button "Save" at bounding box center [675, 93] width 33 height 14
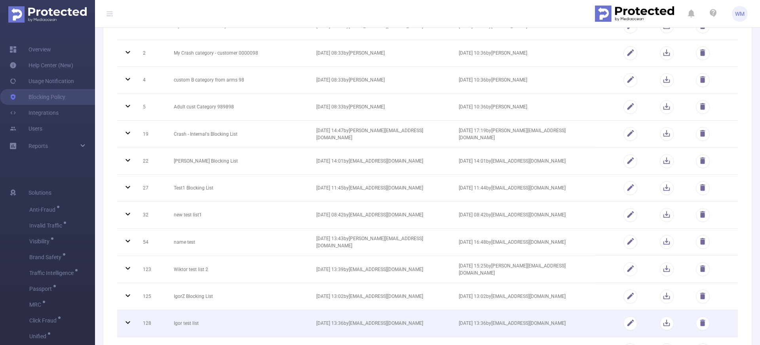
scroll to position [249, 0]
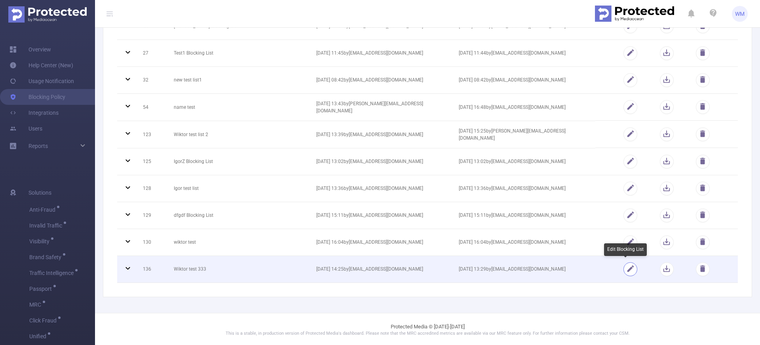
click at [628, 269] on button "button" at bounding box center [630, 269] width 14 height 14
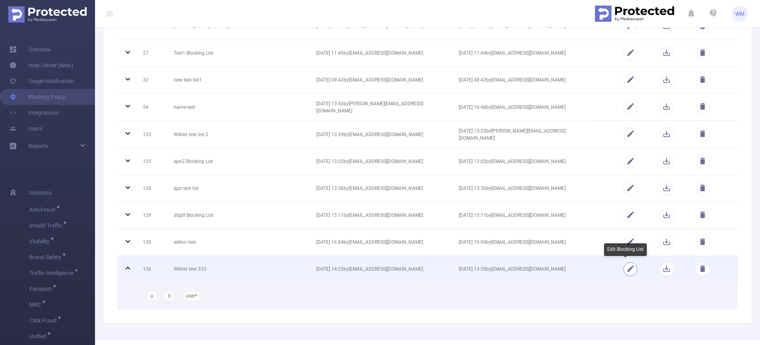
click at [628, 269] on button "button" at bounding box center [630, 269] width 14 height 14
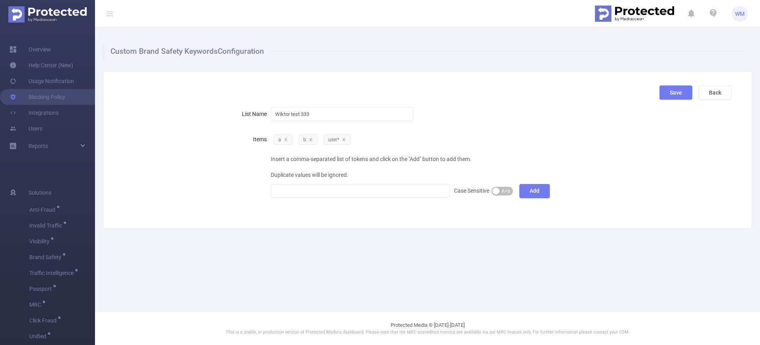
scroll to position [0, 0]
click at [343, 187] on div at bounding box center [360, 190] width 171 height 13
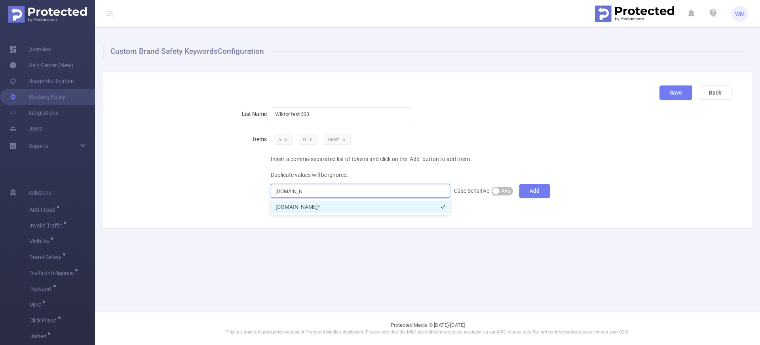
type input "[DOMAIN_NAME]"
click at [352, 209] on li "[DOMAIN_NAME]" at bounding box center [360, 207] width 179 height 13
click at [372, 149] on span "a b user* Insert a comma-separated list of tokens and click on the "Add" button…" at bounding box center [450, 164] width 358 height 67
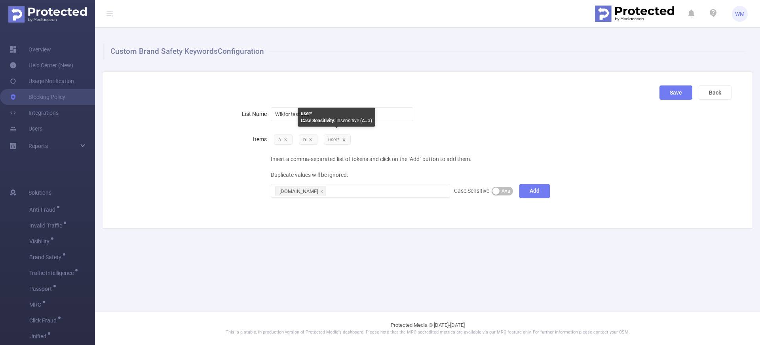
click at [345, 140] on icon "icon: close" at bounding box center [344, 140] width 4 height 4
click at [544, 192] on button "Add" at bounding box center [534, 191] width 30 height 14
click at [669, 91] on button "Save" at bounding box center [675, 93] width 33 height 14
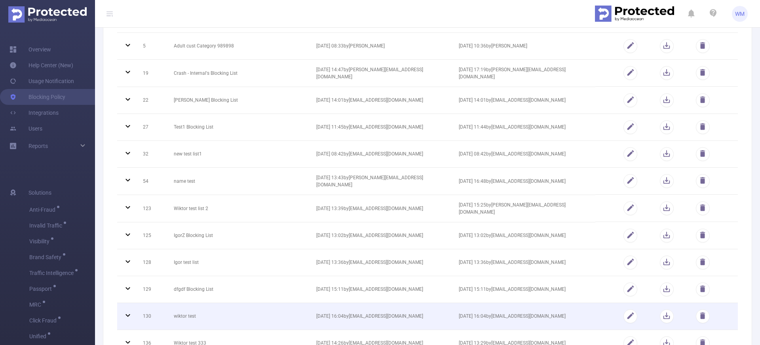
scroll to position [249, 0]
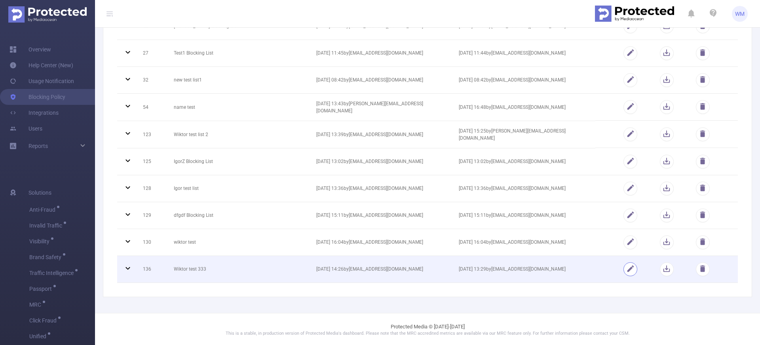
click at [629, 268] on button "button" at bounding box center [630, 269] width 14 height 14
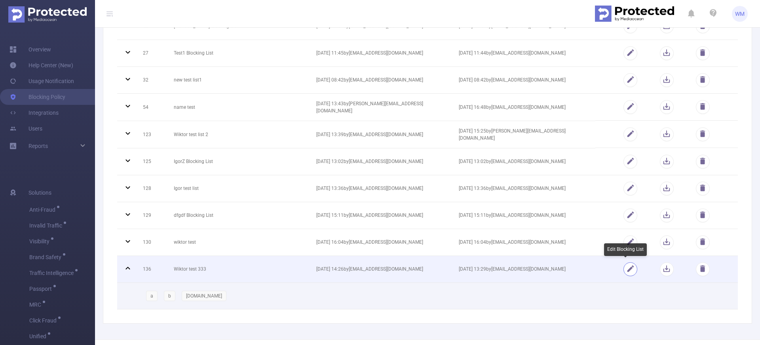
click at [625, 270] on button "button" at bounding box center [630, 269] width 14 height 14
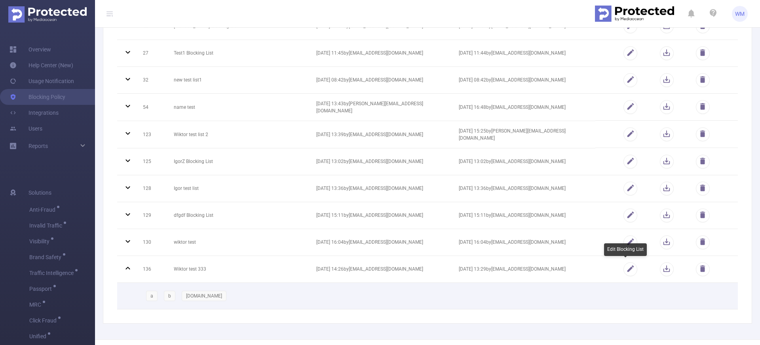
scroll to position [0, 0]
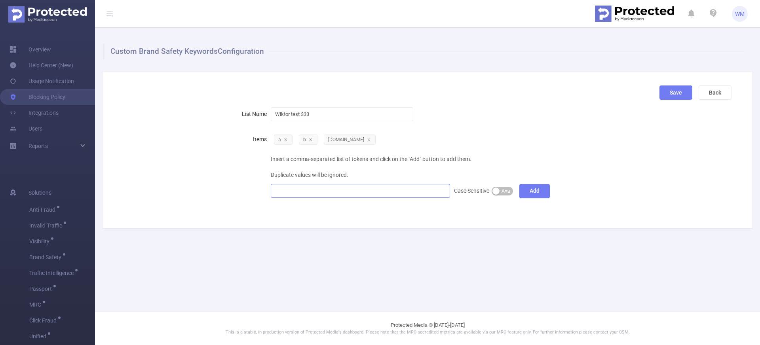
click at [346, 192] on div at bounding box center [360, 190] width 171 height 13
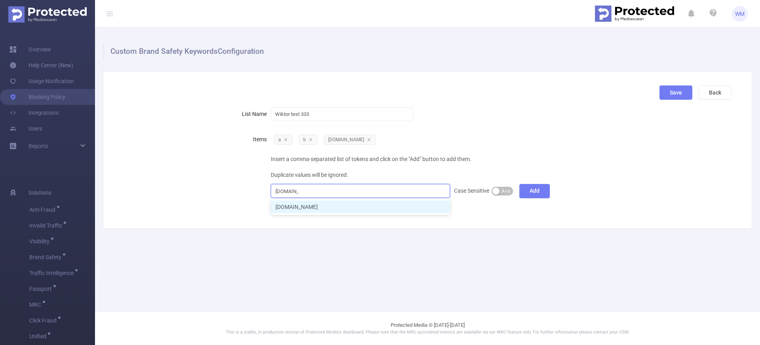
type input "[DOMAIN_NAME]*"
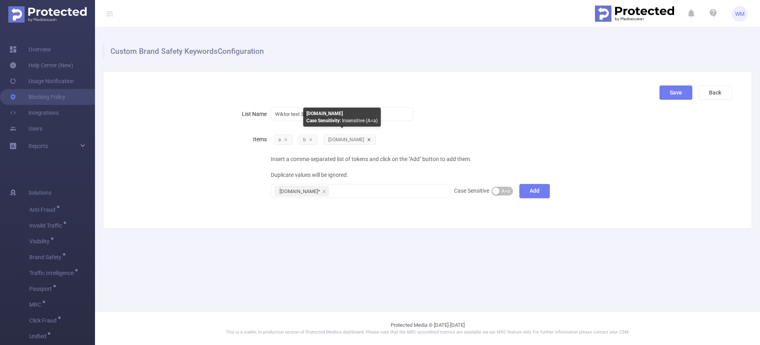
click at [367, 139] on icon "icon: close" at bounding box center [369, 140] width 4 height 4
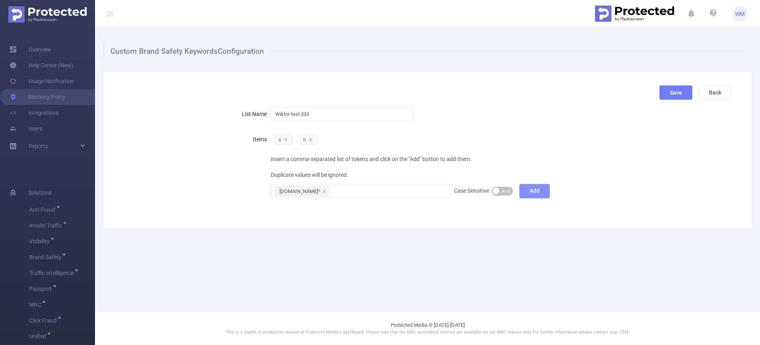
click at [537, 192] on button "Add" at bounding box center [534, 191] width 30 height 14
click at [669, 96] on button "Save" at bounding box center [675, 93] width 33 height 14
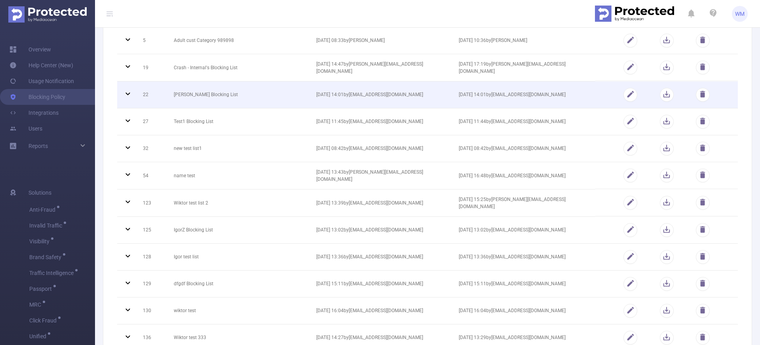
scroll to position [249, 0]
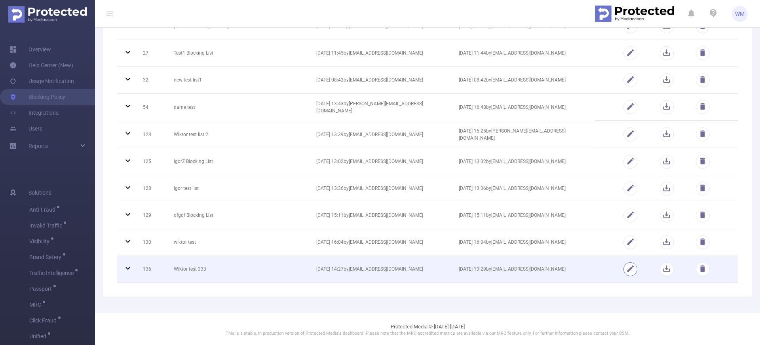
click at [623, 268] on button "button" at bounding box center [630, 269] width 14 height 14
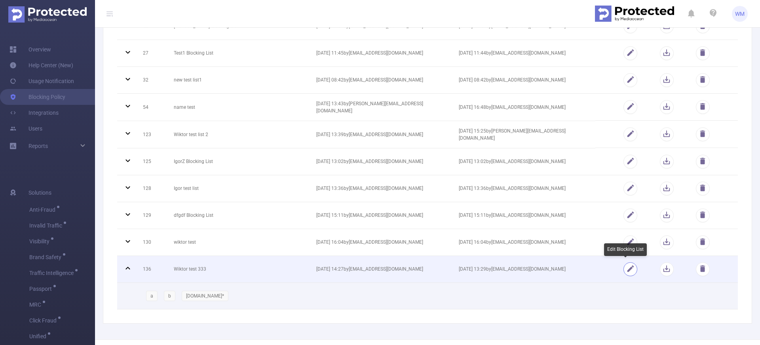
click at [623, 268] on button "button" at bounding box center [630, 269] width 14 height 14
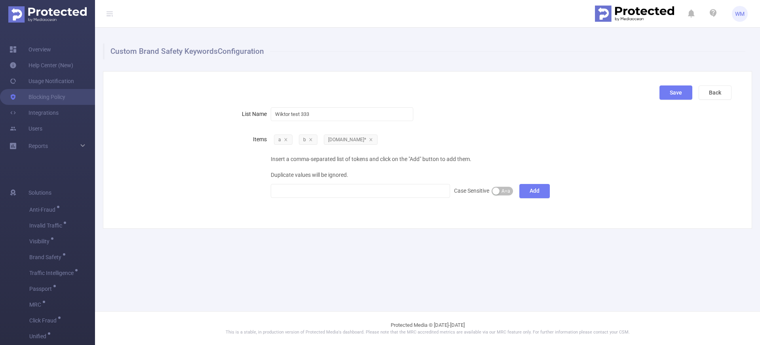
scroll to position [0, 0]
drag, startPoint x: 323, startPoint y: 109, endPoint x: 320, endPoint y: 127, distance: 18.8
click at [245, 108] on div "List Name Wiktor test 333" at bounding box center [424, 114] width 614 height 16
click at [340, 190] on div at bounding box center [360, 190] width 171 height 13
paste input "(a+)+b"
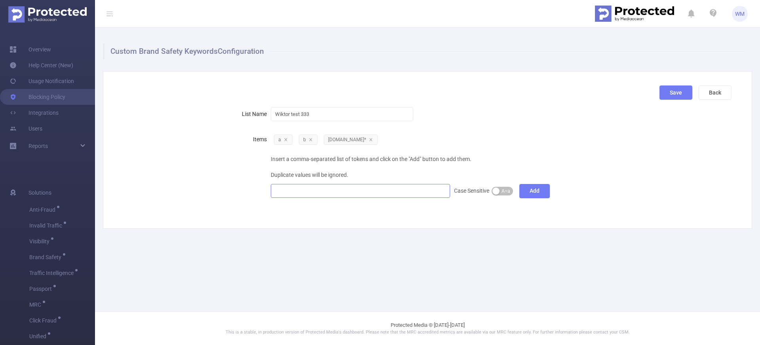
type input "(a+)+b"
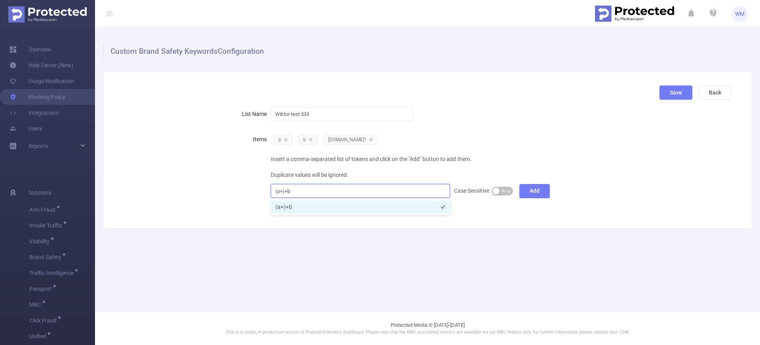
click at [361, 208] on li "(a+)+b" at bounding box center [360, 207] width 179 height 13
click at [533, 193] on button "Add" at bounding box center [534, 191] width 30 height 14
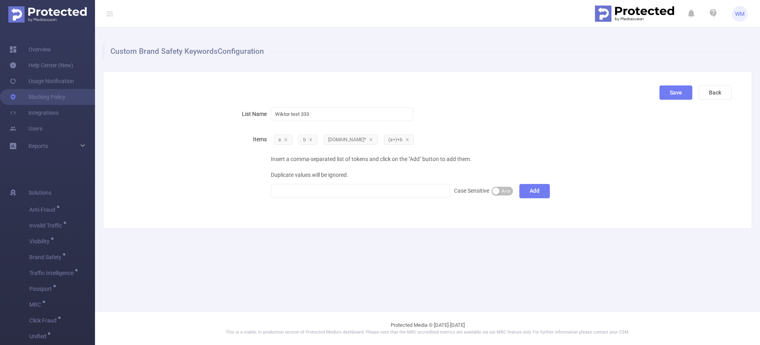
click at [531, 112] on div "Wiktor test 333" at bounding box center [450, 114] width 358 height 16
click at [669, 93] on button "Save" at bounding box center [675, 93] width 33 height 14
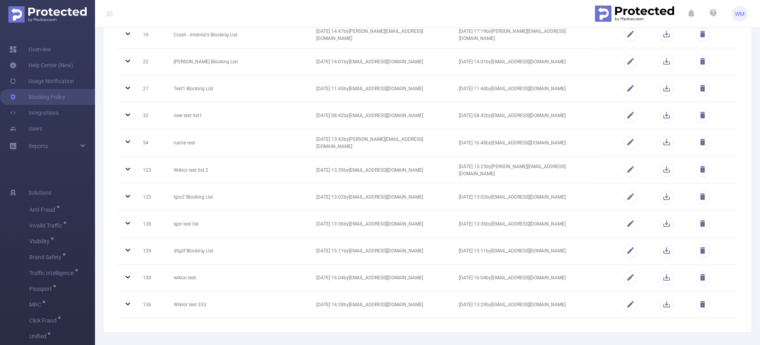
scroll to position [219, 0]
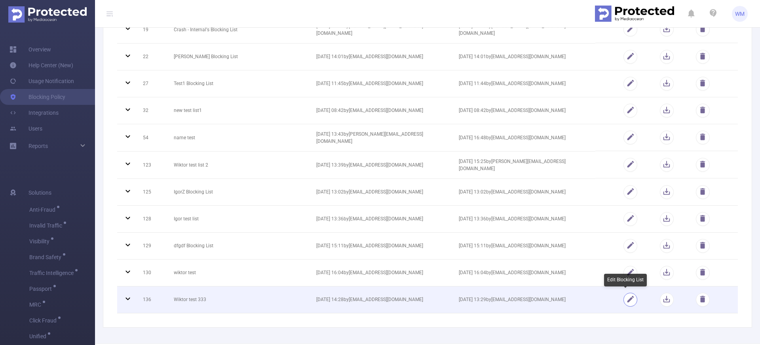
click at [625, 298] on button "button" at bounding box center [630, 300] width 14 height 14
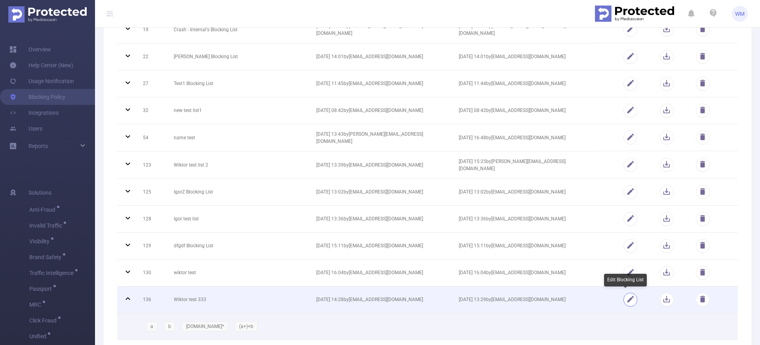
click at [625, 298] on button "button" at bounding box center [630, 300] width 14 height 14
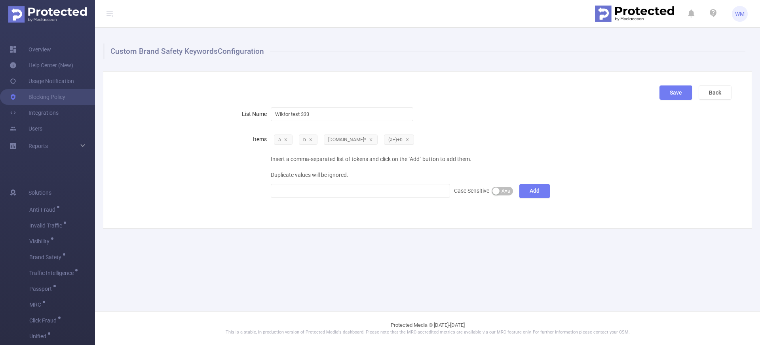
scroll to position [0, 0]
drag, startPoint x: 320, startPoint y: 117, endPoint x: 279, endPoint y: 116, distance: 40.8
click at [274, 113] on input "Wiktor test 333" at bounding box center [342, 114] width 143 height 14
click at [360, 196] on div at bounding box center [360, 190] width 171 height 13
type input "*"
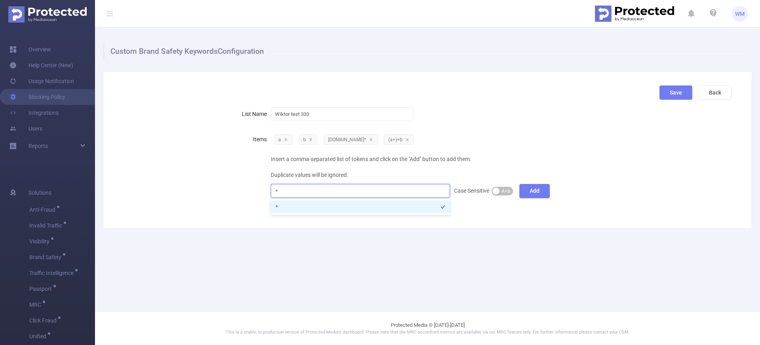
click at [363, 206] on li "*" at bounding box center [360, 207] width 179 height 13
click at [376, 235] on div "Custom Brand Safety Keywords Configuration Save Back List Name Wiktor test 333 …" at bounding box center [427, 136] width 665 height 217
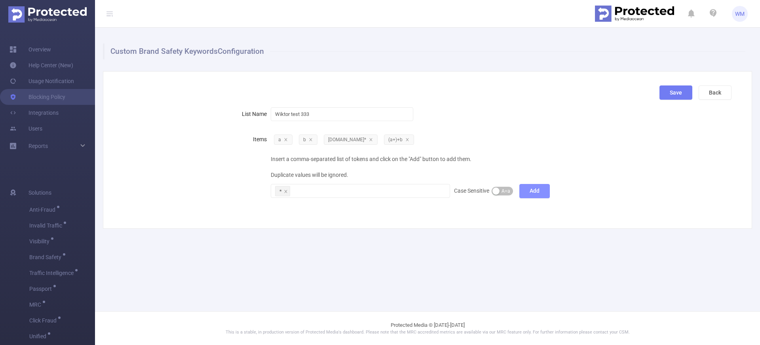
click at [526, 188] on button "Add" at bounding box center [534, 191] width 30 height 14
click at [666, 96] on button "Save" at bounding box center [675, 93] width 33 height 14
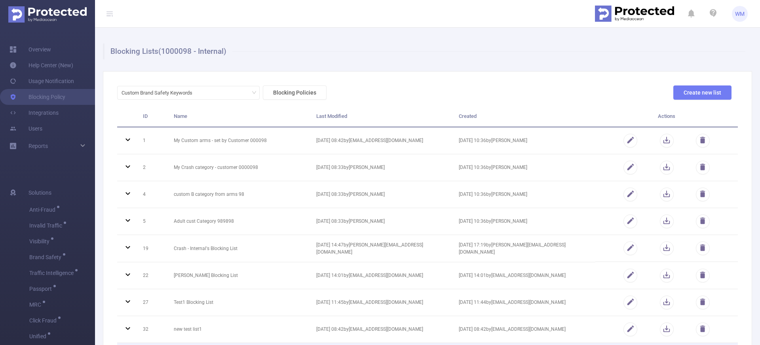
scroll to position [249, 0]
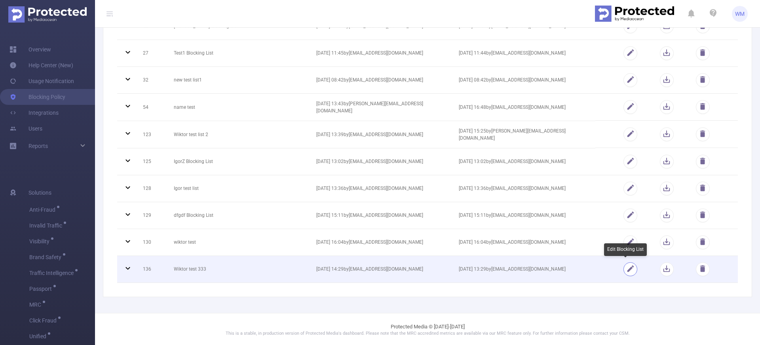
click at [629, 267] on button "button" at bounding box center [630, 269] width 14 height 14
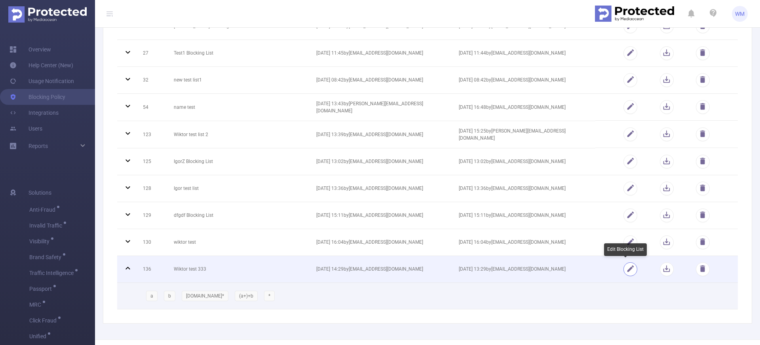
click at [629, 266] on button "button" at bounding box center [630, 269] width 14 height 14
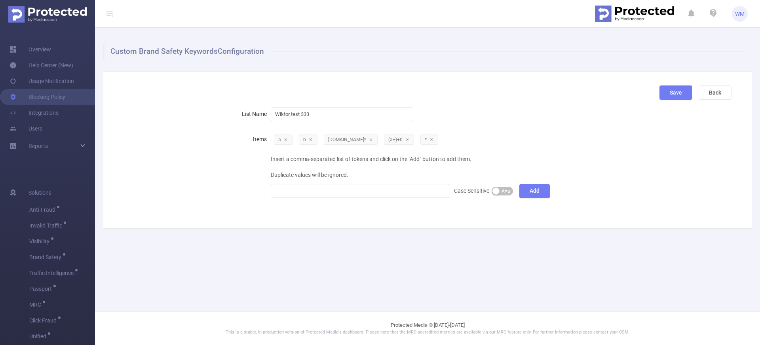
scroll to position [0, 0]
click at [414, 249] on main "Custom Brand Safety Keywords Configuration Save Back List Name Wiktor test 333 …" at bounding box center [427, 156] width 665 height 312
click at [355, 190] on div at bounding box center [360, 190] width 171 height 13
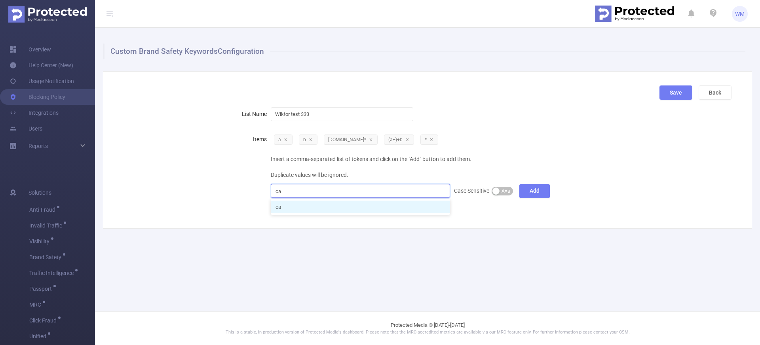
type input "car"
click at [417, 206] on li "car" at bounding box center [360, 207] width 179 height 13
type input "car*"
type input "*car"
type input "*car*"
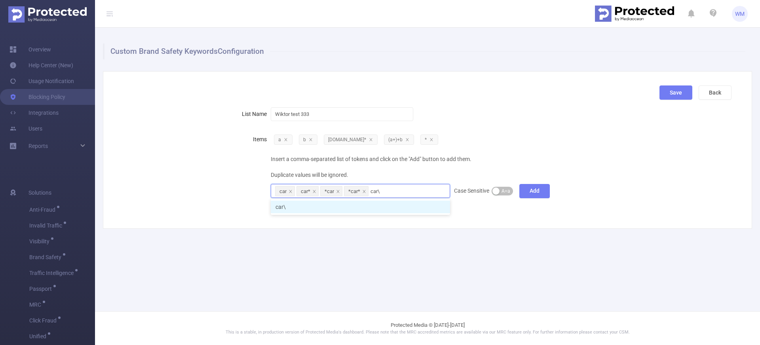
type input "car\*"
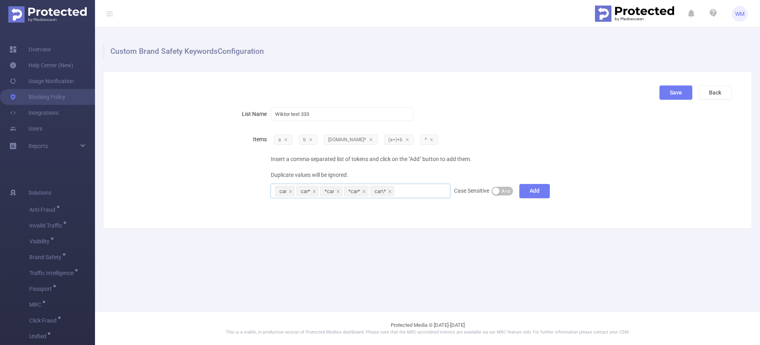
paste input "\*car\*"
type input "\*car\*"
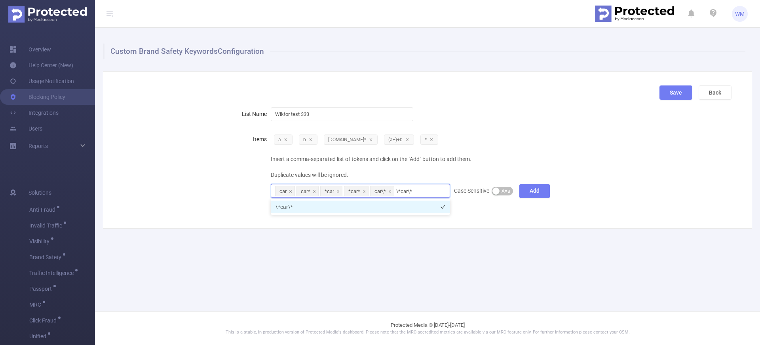
click at [401, 207] on li "\*car\*" at bounding box center [360, 207] width 179 height 13
click at [430, 191] on div "car car* *car *car* car\* \*car\*" at bounding box center [360, 190] width 171 height 13
type input "car*car"
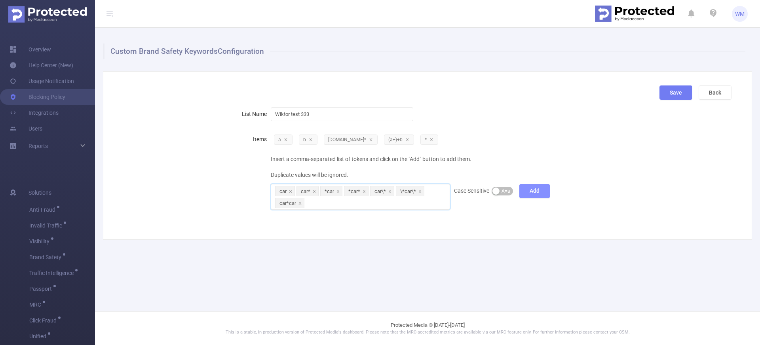
click at [525, 190] on button "Add" at bounding box center [534, 191] width 30 height 14
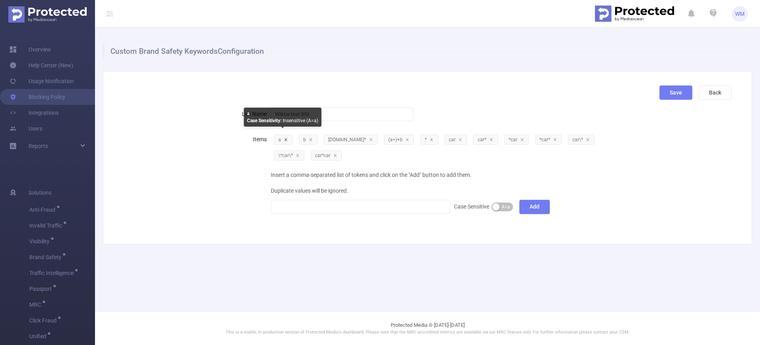
click at [286, 141] on icon "icon: close" at bounding box center [286, 140] width 4 height 4
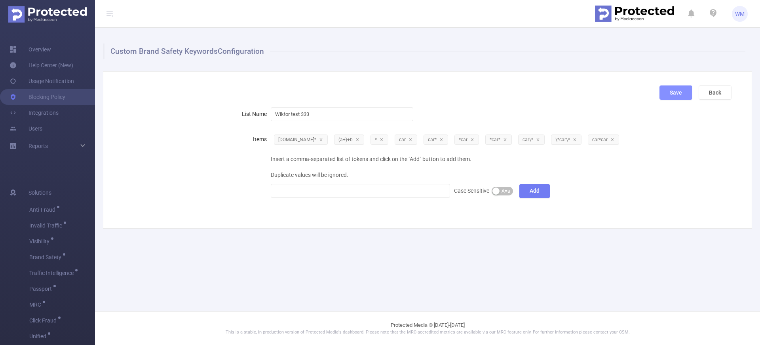
click at [670, 87] on button "Save" at bounding box center [675, 93] width 33 height 14
